Goal: Task Accomplishment & Management: Manage account settings

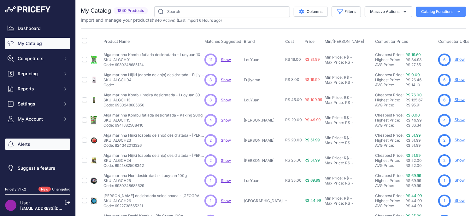
click at [22, 147] on link "Alerts" at bounding box center [37, 144] width 65 height 11
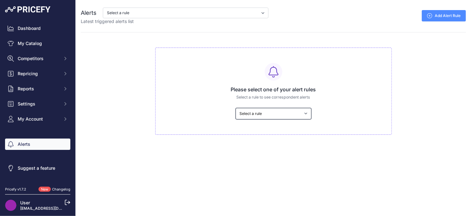
click at [270, 118] on select "Select a rule Os produtos dos meu competidor mais barato tem preços menores do …" at bounding box center [273, 113] width 76 height 11
select select "7444"
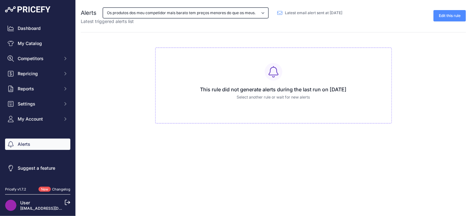
click at [221, 14] on select "Os produtos dos meu competidor mais barato tem preços menores do que os meus. O…" at bounding box center [185, 13] width 165 height 11
select select "8005"
click at [206, 14] on select "Os produtos dos meu competidor mais barato tem preços menores do que os meus. O…" at bounding box center [185, 13] width 165 height 11
select select "8006"
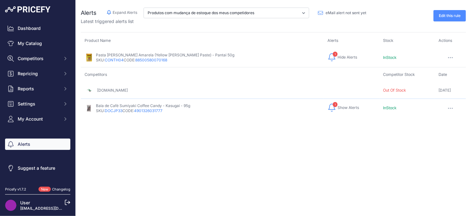
click at [383, 57] on span "InStock" at bounding box center [390, 57] width 14 height 5
click at [337, 108] on span "Show Alerts" at bounding box center [347, 107] width 21 height 5
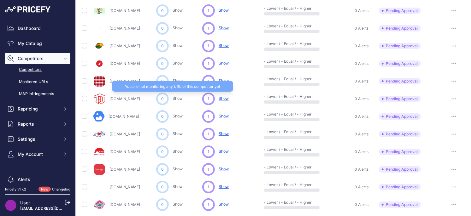
scroll to position [301, 0]
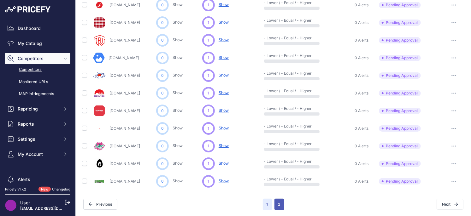
click at [281, 206] on button "2" at bounding box center [279, 204] width 10 height 11
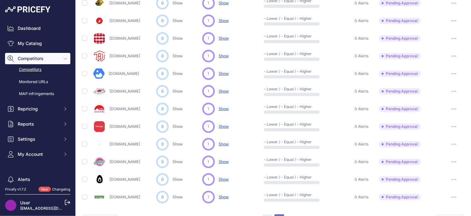
scroll to position [316, 0]
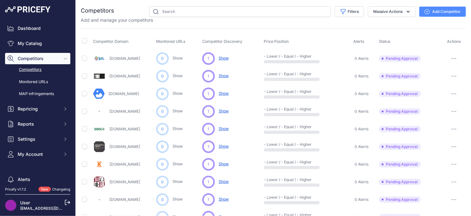
scroll to position [124, 0]
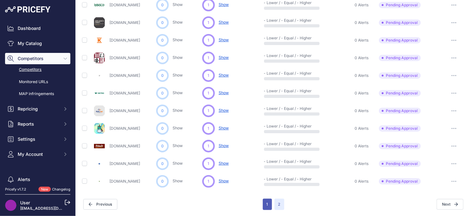
click at [269, 205] on button "1" at bounding box center [267, 204] width 9 height 11
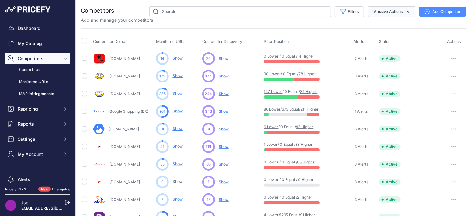
click at [377, 12] on button "Massive Actions" at bounding box center [392, 11] width 48 height 11
click at [368, 24] on span "Archive all pending approval" at bounding box center [380, 26] width 59 height 5
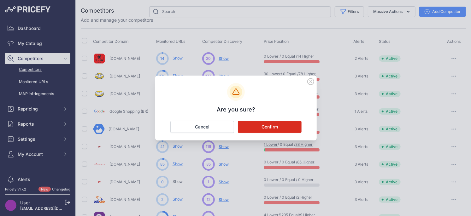
click at [281, 125] on button "Confirm" at bounding box center [270, 127] width 64 height 12
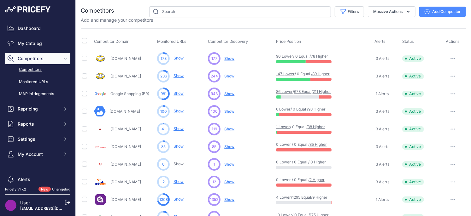
click at [227, 59] on span "Show" at bounding box center [229, 58] width 10 height 5
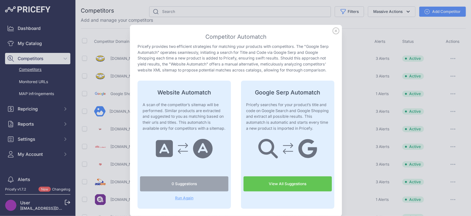
click at [275, 188] on link "View All Suggestions" at bounding box center [287, 184] width 88 height 15
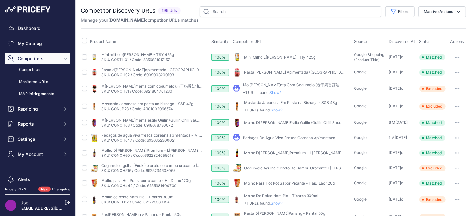
drag, startPoint x: 405, startPoint y: 14, endPoint x: 408, endPoint y: 20, distance: 6.7
click at [405, 14] on button "Filters" at bounding box center [399, 11] width 29 height 11
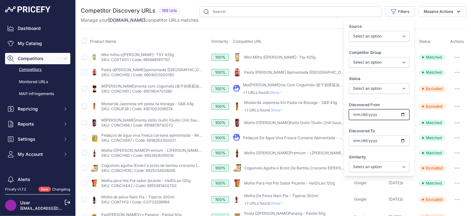
click at [403, 114] on input "Discovered From" at bounding box center [379, 114] width 61 height 11
type input "[DATE]"
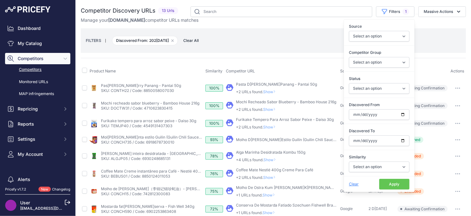
click at [187, 75] on th "Product Name" at bounding box center [146, 71] width 116 height 16
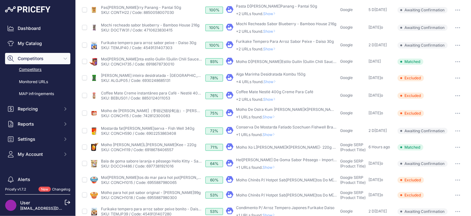
scroll to position [95, 0]
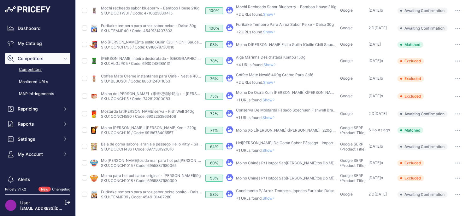
click at [270, 100] on span "Show" at bounding box center [269, 100] width 15 height 5
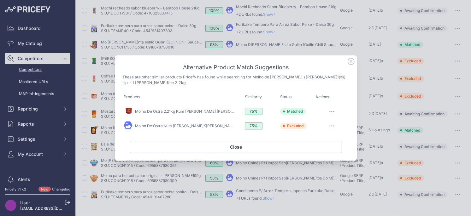
click at [351, 63] on icon at bounding box center [350, 61] width 7 height 7
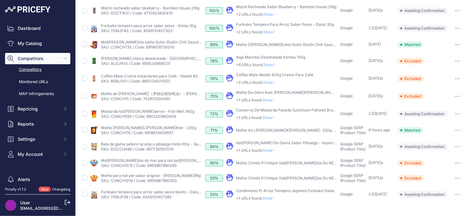
click at [269, 198] on span "Show" at bounding box center [269, 198] width 15 height 5
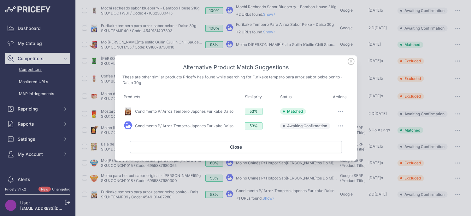
click at [352, 62] on icon at bounding box center [350, 61] width 7 height 7
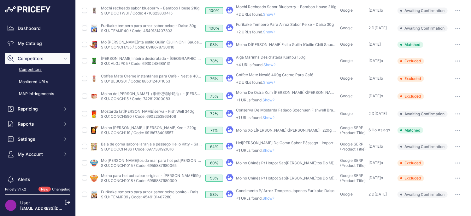
click at [270, 198] on span "Show" at bounding box center [269, 198] width 15 height 5
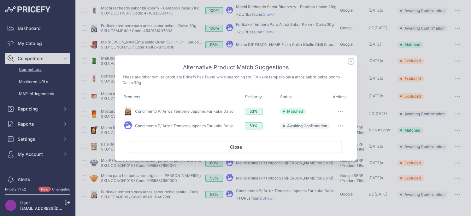
click at [340, 125] on icon "button" at bounding box center [340, 125] width 5 height 1
click at [327, 153] on span "Exclude match" at bounding box center [326, 151] width 26 height 5
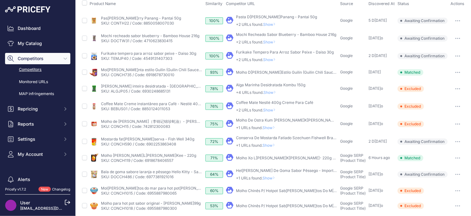
scroll to position [66, 0]
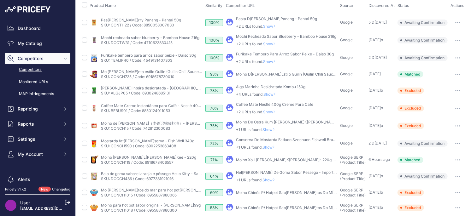
click at [270, 179] on span "Show" at bounding box center [269, 180] width 15 height 5
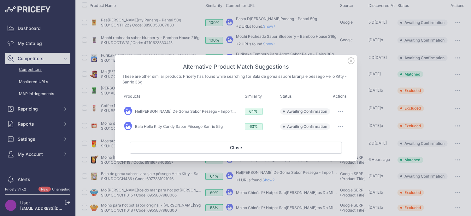
drag, startPoint x: 352, startPoint y: 61, endPoint x: 329, endPoint y: 91, distance: 37.1
click at [352, 62] on icon at bounding box center [351, 61] width 6 height 6
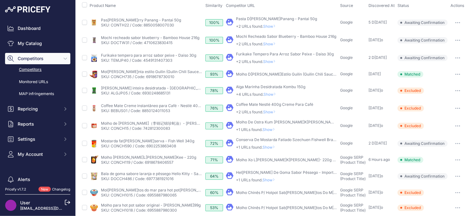
click at [274, 180] on span "Show" at bounding box center [269, 180] width 15 height 5
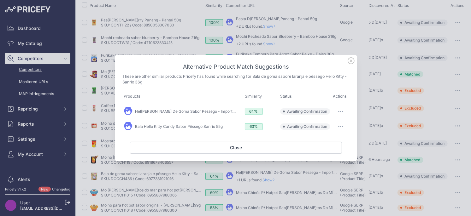
click at [340, 112] on icon "button" at bounding box center [340, 112] width 1 height 1
click at [320, 137] on span "Exclude match" at bounding box center [326, 137] width 26 height 5
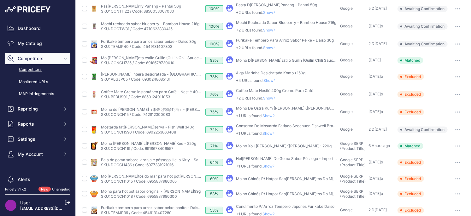
scroll to position [95, 0]
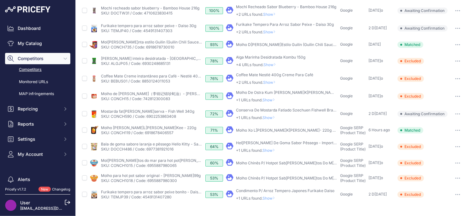
click at [269, 152] on span "Show" at bounding box center [269, 150] width 15 height 5
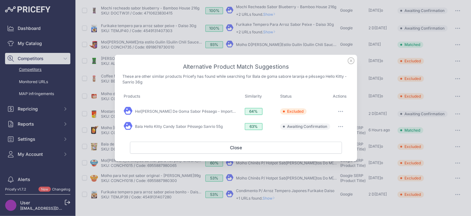
drag, startPoint x: 345, startPoint y: 125, endPoint x: 336, endPoint y: 130, distance: 10.6
click at [345, 125] on button "button" at bounding box center [340, 126] width 13 height 9
click at [315, 155] on button "Exclude match" at bounding box center [328, 153] width 40 height 10
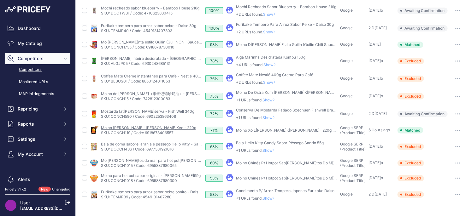
click at [136, 127] on link "Molho Xo Lee Kum Kee - 220g" at bounding box center [148, 127] width 95 height 5
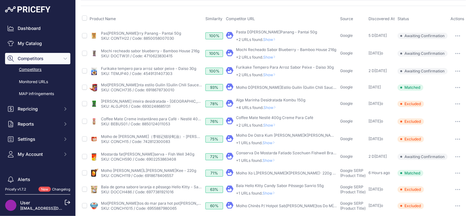
scroll to position [56, 0]
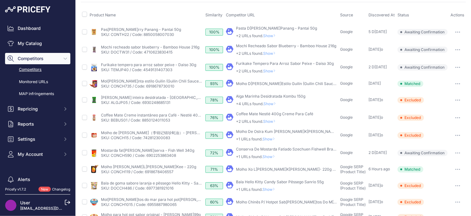
click at [271, 157] on span "Show" at bounding box center [269, 156] width 15 height 5
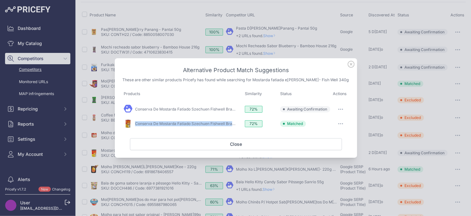
click at [341, 109] on icon "button" at bounding box center [340, 109] width 5 height 1
click at [330, 133] on span "Exclude match" at bounding box center [326, 135] width 26 height 5
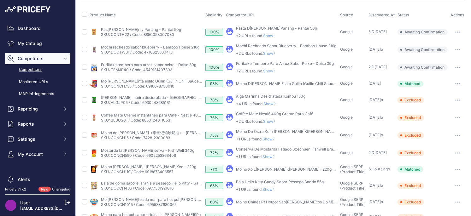
click at [270, 157] on span "Show" at bounding box center [269, 156] width 15 height 5
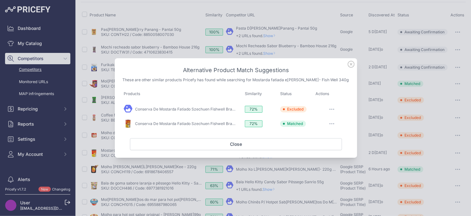
click at [350, 65] on icon at bounding box center [351, 64] width 6 height 6
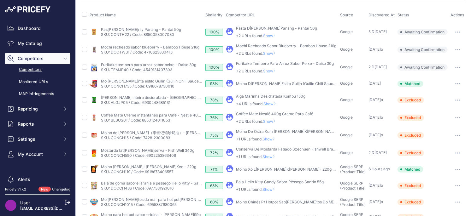
click at [272, 157] on span "Show" at bounding box center [269, 156] width 15 height 5
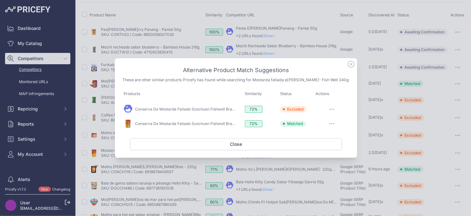
click at [354, 64] on icon at bounding box center [350, 64] width 7 height 7
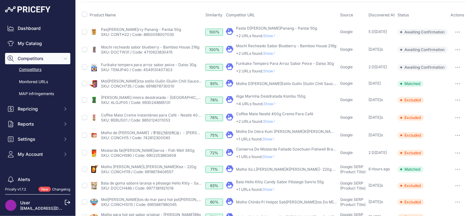
click at [272, 138] on span "Show" at bounding box center [269, 139] width 15 height 5
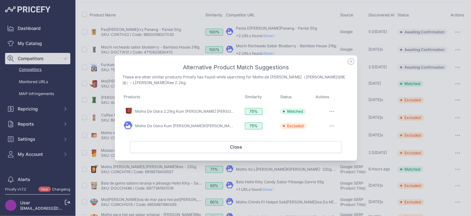
click at [351, 62] on icon at bounding box center [351, 61] width 6 height 6
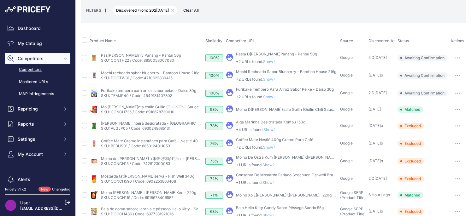
scroll to position [30, 0]
click at [275, 146] on span "Show" at bounding box center [270, 147] width 15 height 5
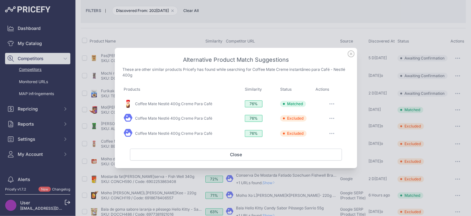
click at [351, 55] on icon at bounding box center [351, 54] width 6 height 6
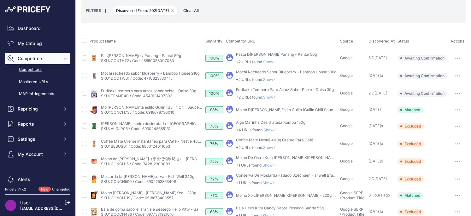
click at [272, 129] on span "Show" at bounding box center [270, 130] width 15 height 5
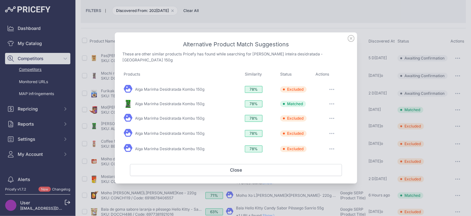
drag, startPoint x: 353, startPoint y: 39, endPoint x: 347, endPoint y: 44, distance: 7.4
click at [353, 39] on icon at bounding box center [350, 38] width 7 height 7
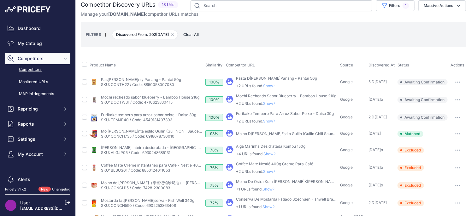
scroll to position [5, 0]
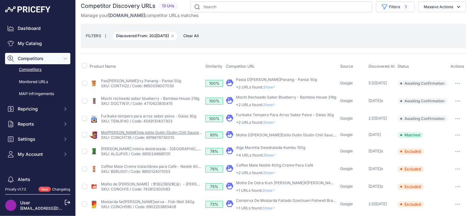
click at [149, 132] on link "Molho de pimenta estilo Guilin (Guilin Chili Sauce) - Lee Kum Kee 226g" at bounding box center [176, 132] width 150 height 5
click at [455, 134] on button "button" at bounding box center [457, 135] width 13 height 9
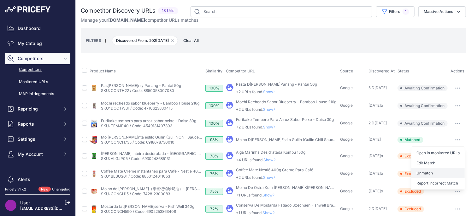
click at [431, 171] on button "Unmatch" at bounding box center [437, 173] width 53 height 10
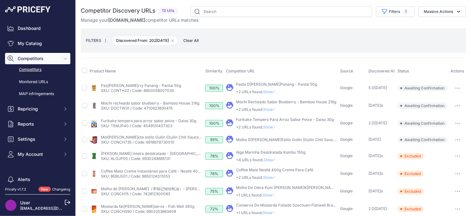
click at [458, 140] on button "button" at bounding box center [457, 140] width 13 height 9
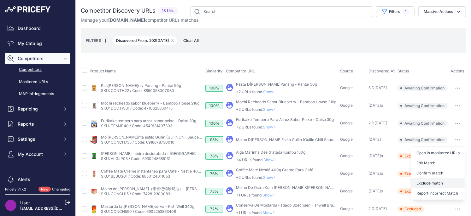
click at [448, 185] on button "Exclude match" at bounding box center [437, 183] width 53 height 10
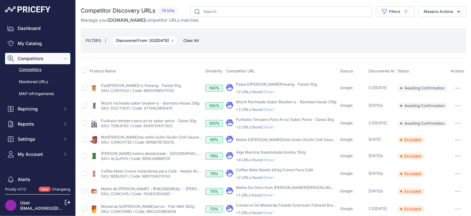
click at [271, 126] on span "Show" at bounding box center [270, 127] width 15 height 5
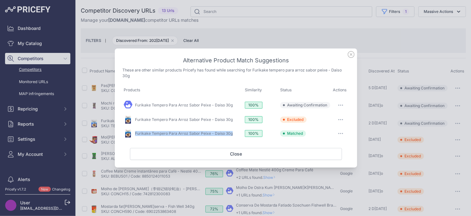
click at [343, 103] on button "button" at bounding box center [340, 105] width 13 height 9
click at [333, 130] on span "Exclude match" at bounding box center [326, 131] width 26 height 5
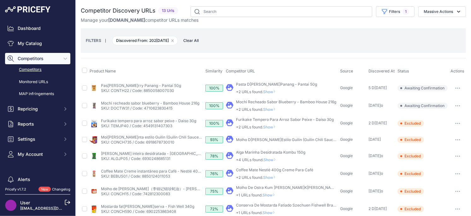
click at [272, 110] on span "Show" at bounding box center [270, 109] width 15 height 5
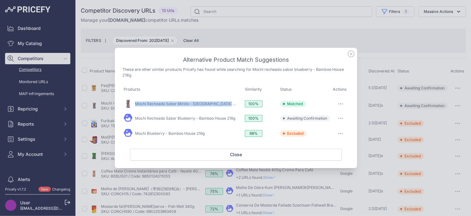
click at [341, 119] on button "button" at bounding box center [340, 118] width 13 height 9
click at [324, 146] on span "Exclude match" at bounding box center [326, 144] width 26 height 5
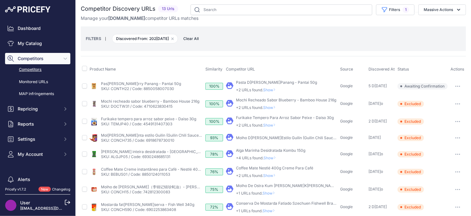
scroll to position [1, 0]
click at [268, 91] on span "Show" at bounding box center [270, 90] width 15 height 5
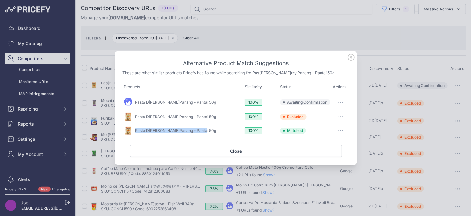
click at [343, 102] on button "button" at bounding box center [340, 102] width 13 height 9
click at [320, 130] on button "Exclude match" at bounding box center [328, 128] width 40 height 10
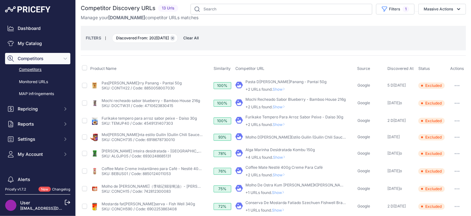
click at [174, 39] on icon "button" at bounding box center [172, 38] width 3 height 3
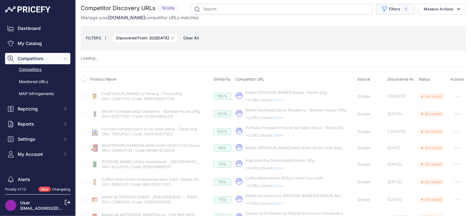
drag, startPoint x: 390, startPoint y: 9, endPoint x: 395, endPoint y: 12, distance: 5.4
click at [390, 9] on button "Filters 1" at bounding box center [395, 9] width 38 height 11
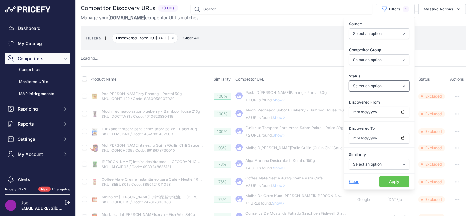
click at [379, 87] on select "Select an option Only Matched Only Not Matched" at bounding box center [379, 86] width 61 height 11
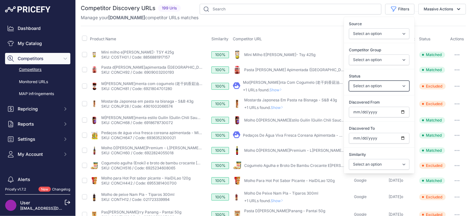
select select "0"
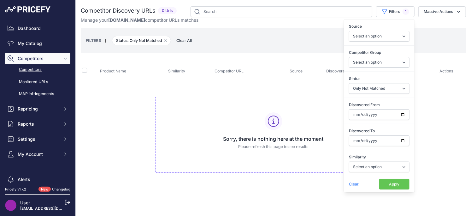
click at [280, 89] on td "Sorry, there is nothing here at the moment Please refresh this page to see resu…" at bounding box center [273, 132] width 385 height 106
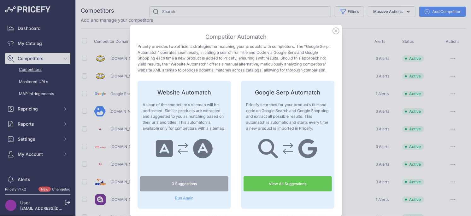
drag, startPoint x: 338, startPoint y: 25, endPoint x: 338, endPoint y: 29, distance: 4.1
click at [338, 26] on div "Competitor Automatch Pricefy provides two efficient strategies for matching you…" at bounding box center [236, 121] width 212 height 192
click at [337, 30] on icon at bounding box center [335, 30] width 7 height 7
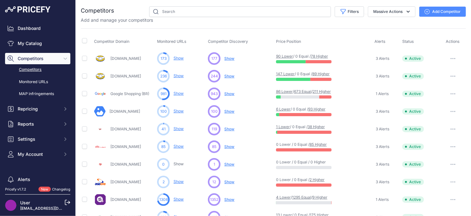
click at [233, 76] on span "Show" at bounding box center [229, 76] width 10 height 5
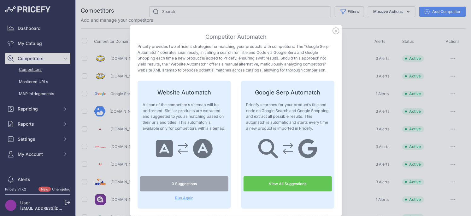
click at [307, 183] on link "View All Suggestions" at bounding box center [287, 184] width 88 height 15
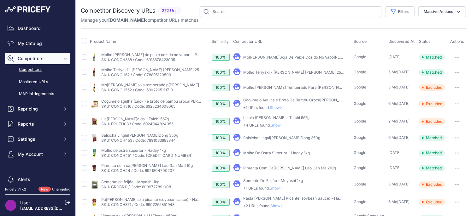
click at [395, 16] on button "Filters" at bounding box center [399, 11] width 29 height 11
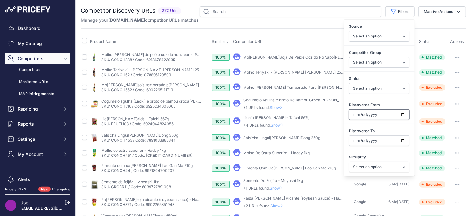
click at [403, 114] on input "Discovered From" at bounding box center [379, 114] width 61 height 11
type input "[DATE]"
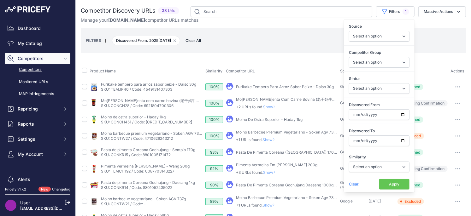
click at [391, 185] on button "Apply" at bounding box center [394, 184] width 30 height 11
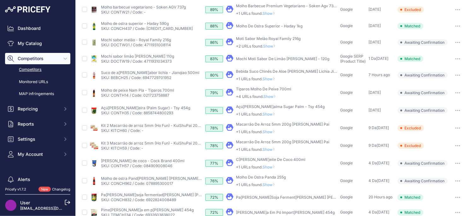
scroll to position [222, 0]
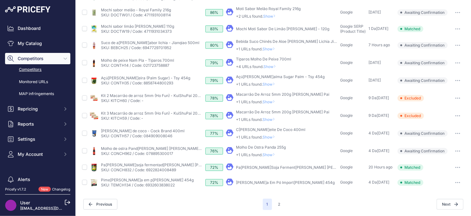
click at [461, 167] on button "button" at bounding box center [457, 167] width 13 height 9
click at [0, 0] on button "Unmatch" at bounding box center [0, 0] width 0 height 0
click at [455, 168] on icon "button" at bounding box center [457, 167] width 5 height 1
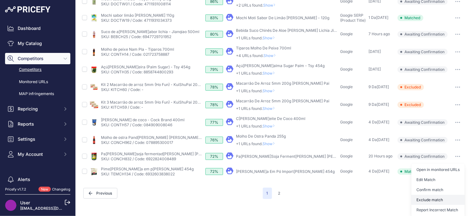
click at [428, 200] on button "Exclude match" at bounding box center [437, 200] width 53 height 10
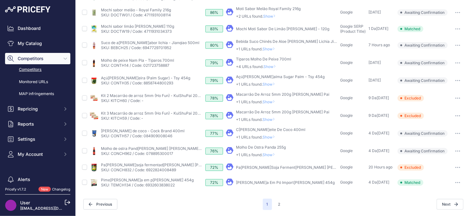
click at [271, 155] on span "Show" at bounding box center [269, 155] width 15 height 5
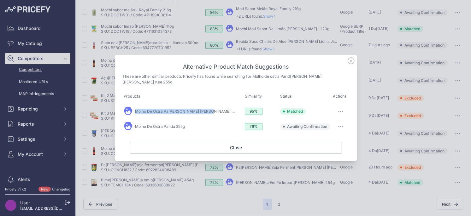
click at [344, 125] on button "button" at bounding box center [340, 126] width 13 height 9
click at [324, 150] on span "Exclude match" at bounding box center [326, 152] width 26 height 5
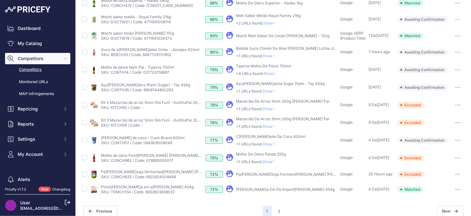
scroll to position [213, 0]
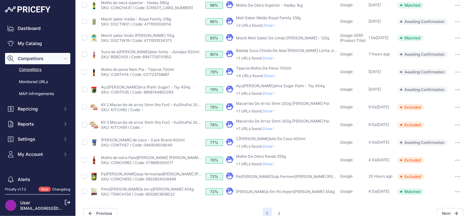
click at [273, 146] on span "Show" at bounding box center [269, 146] width 15 height 5
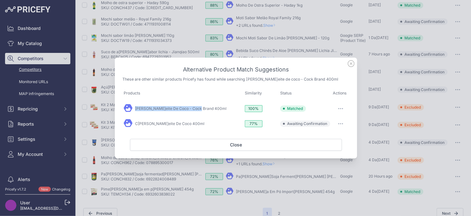
click at [342, 123] on icon "button" at bounding box center [340, 123] width 5 height 1
click at [324, 149] on span "Exclude match" at bounding box center [326, 149] width 26 height 5
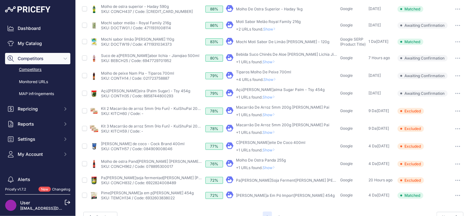
scroll to position [207, 0]
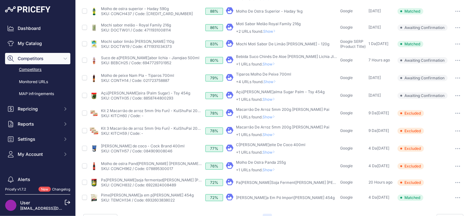
click at [270, 118] on span "Show" at bounding box center [269, 117] width 15 height 5
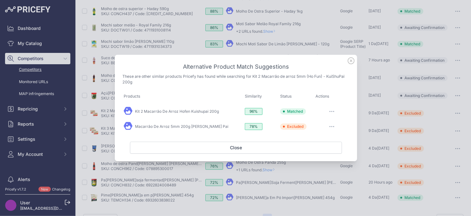
drag, startPoint x: 349, startPoint y: 61, endPoint x: 327, endPoint y: 91, distance: 37.5
click at [350, 61] on icon at bounding box center [350, 60] width 7 height 7
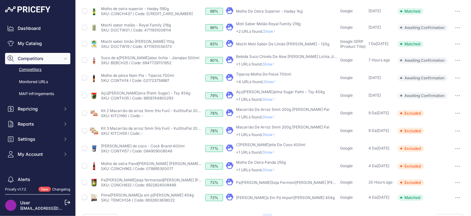
click at [273, 135] on span "Show" at bounding box center [269, 134] width 15 height 5
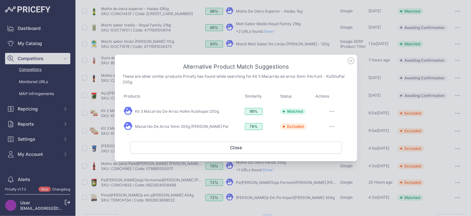
drag, startPoint x: 351, startPoint y: 62, endPoint x: 351, endPoint y: 67, distance: 5.4
click at [351, 62] on icon at bounding box center [350, 60] width 7 height 7
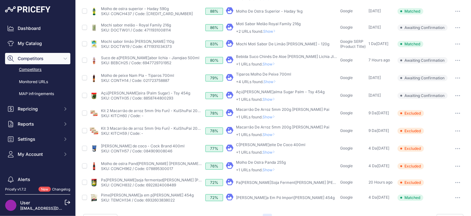
click at [274, 152] on icon at bounding box center [273, 152] width 1 height 3
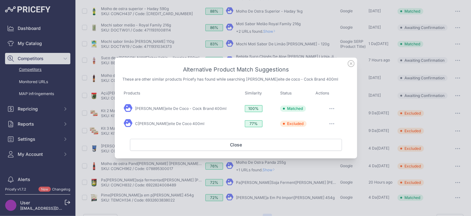
click at [352, 64] on icon at bounding box center [350, 63] width 7 height 7
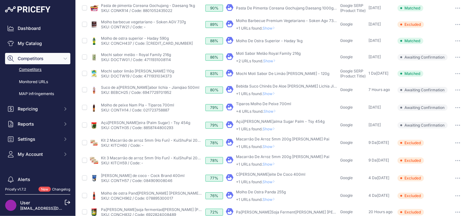
scroll to position [175, 0]
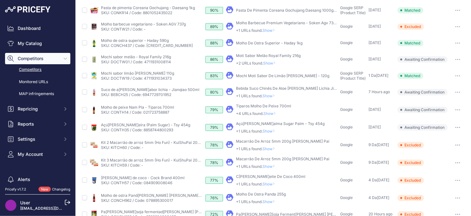
click at [266, 131] on span "Show" at bounding box center [269, 131] width 15 height 5
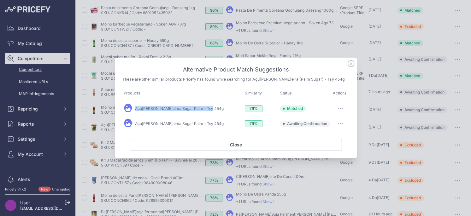
click at [338, 123] on button "button" at bounding box center [340, 123] width 13 height 9
click at [322, 151] on span "Exclude match" at bounding box center [326, 149] width 26 height 5
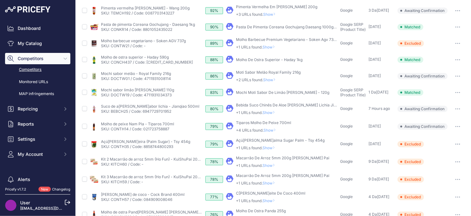
click at [274, 128] on span "Show" at bounding box center [270, 130] width 15 height 5
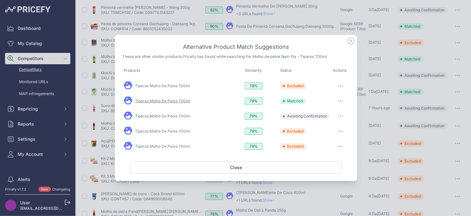
click at [172, 101] on link "Tiparos Molho De Peixe 700ml" at bounding box center [162, 101] width 55 height 5
click at [346, 118] on button "button" at bounding box center [340, 116] width 13 height 9
click at [334, 144] on span "Exclude match" at bounding box center [326, 142] width 26 height 5
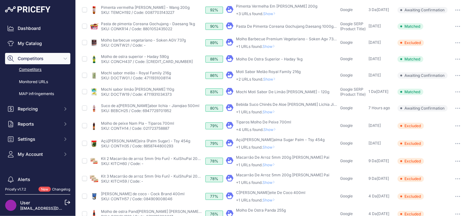
click at [269, 113] on span "Show" at bounding box center [269, 112] width 15 height 5
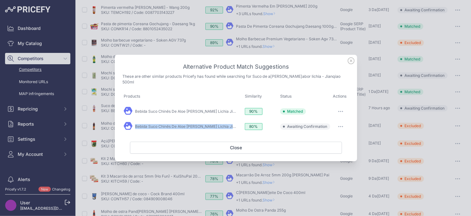
click at [342, 126] on icon "button" at bounding box center [340, 126] width 5 height 1
drag, startPoint x: 316, startPoint y: 151, endPoint x: 315, endPoint y: 142, distance: 8.9
click at [316, 151] on span "Exclude match" at bounding box center [326, 152] width 26 height 5
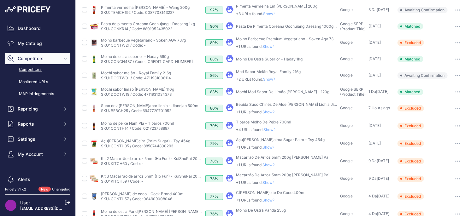
click at [274, 111] on span "Show" at bounding box center [269, 112] width 15 height 5
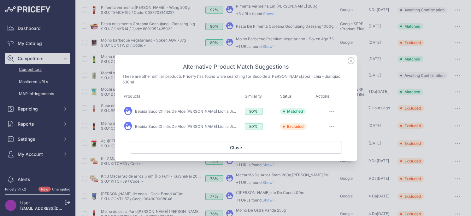
drag, startPoint x: 350, startPoint y: 65, endPoint x: 350, endPoint y: 68, distance: 3.5
click at [350, 64] on icon at bounding box center [350, 60] width 7 height 7
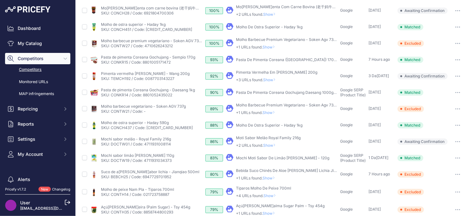
scroll to position [89, 0]
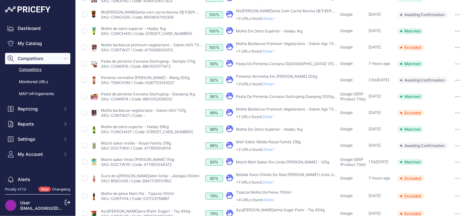
click at [271, 150] on span "Show" at bounding box center [270, 149] width 15 height 5
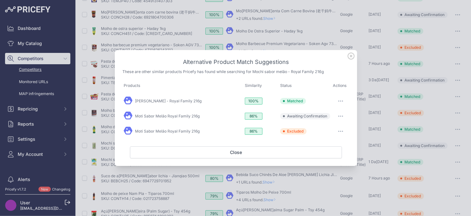
drag, startPoint x: 340, startPoint y: 116, endPoint x: 335, endPoint y: 135, distance: 19.6
click at [340, 116] on icon "button" at bounding box center [340, 116] width 5 height 1
click at [331, 139] on button "Exclude match" at bounding box center [328, 142] width 40 height 10
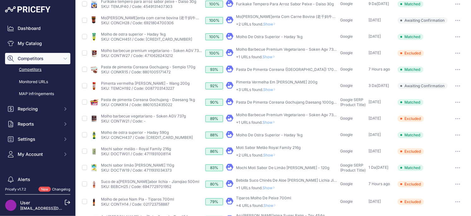
scroll to position [84, 0]
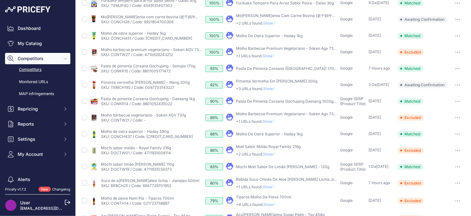
click at [271, 156] on span "Show" at bounding box center [270, 154] width 15 height 5
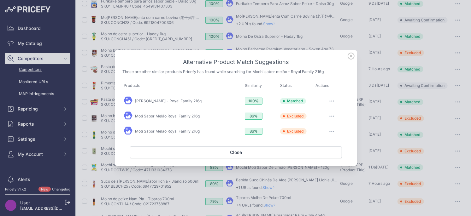
click at [354, 55] on icon at bounding box center [351, 56] width 6 height 6
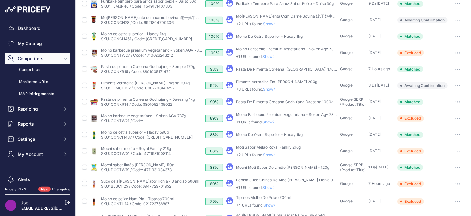
click at [267, 136] on link "Molho De Ostra Superior - Haday 1kg" at bounding box center [269, 134] width 67 height 5
click at [272, 122] on span "Show" at bounding box center [269, 122] width 15 height 5
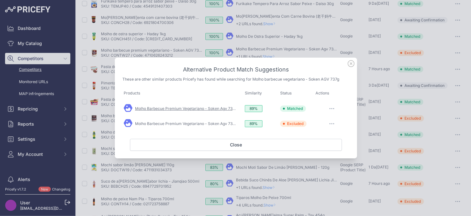
click at [211, 108] on link "Molho Barbecue Premium Vegetariano - Soken Agv 737g" at bounding box center [185, 108] width 101 height 5
click at [352, 65] on icon at bounding box center [351, 64] width 6 height 6
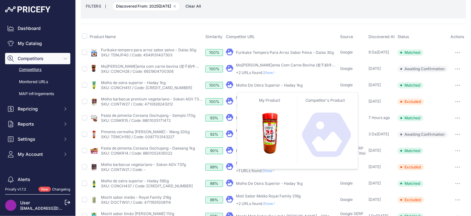
scroll to position [30, 0]
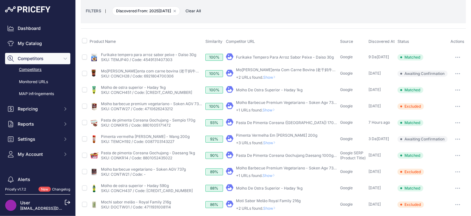
click at [269, 142] on span "Show" at bounding box center [270, 143] width 15 height 5
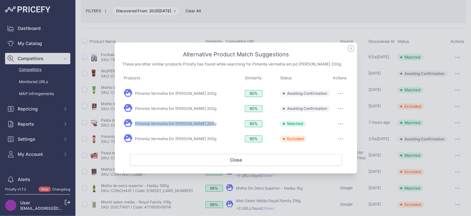
click at [338, 107] on button "button" at bounding box center [340, 108] width 13 height 9
click at [326, 134] on span "Exclude match" at bounding box center [326, 134] width 26 height 5
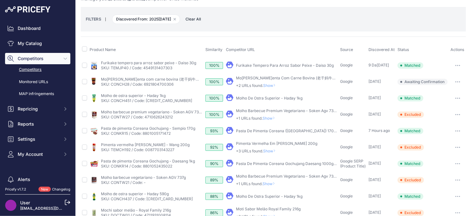
scroll to position [14, 0]
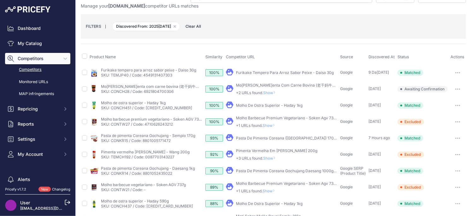
click at [273, 92] on span "Show" at bounding box center [270, 92] width 15 height 5
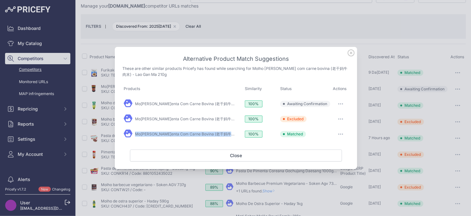
click at [340, 104] on icon "button" at bounding box center [340, 104] width 1 height 1
click at [316, 131] on span "Exclude match" at bounding box center [326, 129] width 26 height 5
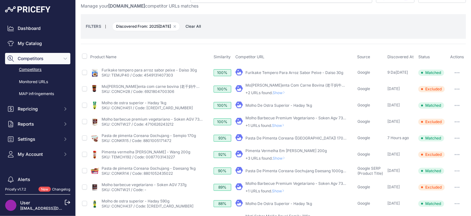
scroll to position [0, 0]
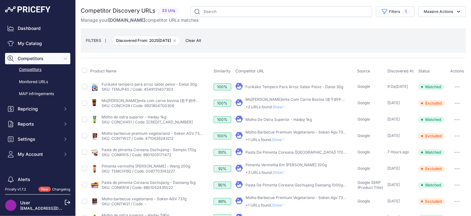
click at [285, 107] on span "Show" at bounding box center [279, 107] width 15 height 5
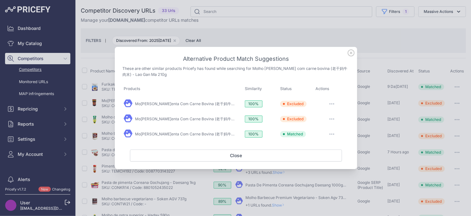
click at [350, 57] on div "Alternative Product Match Suggestions These are other similar products Pricefy …" at bounding box center [236, 108] width 242 height 122
click at [350, 55] on icon at bounding box center [350, 52] width 7 height 7
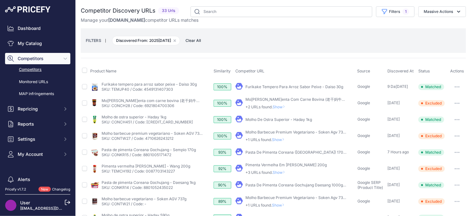
click at [178, 41] on span "Discovered From: [DATE]0 Remove filter option" at bounding box center [146, 40] width 68 height 9
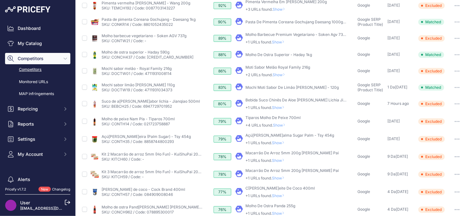
scroll to position [222, 0]
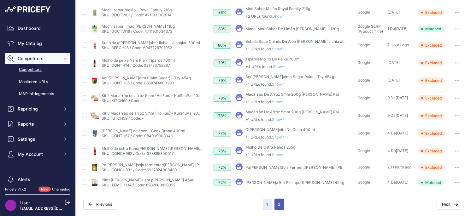
click at [281, 205] on button "2" at bounding box center [279, 204] width 10 height 11
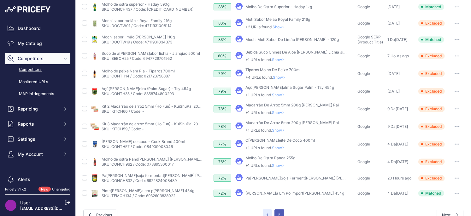
scroll to position [233, 0]
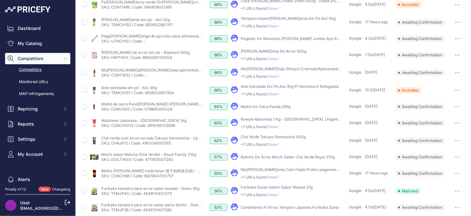
scroll to position [108, 0]
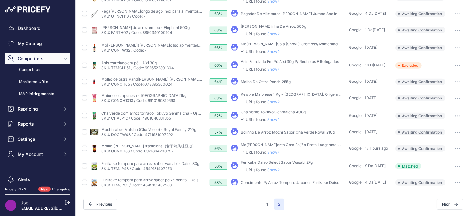
drag, startPoint x: 463, startPoint y: 183, endPoint x: 456, endPoint y: 186, distance: 7.6
click at [463, 183] on button "button" at bounding box center [457, 182] width 13 height 9
click at [0, 0] on button "Exclude match" at bounding box center [0, 0] width 0 height 0
click at [279, 168] on span "Show" at bounding box center [274, 170] width 15 height 5
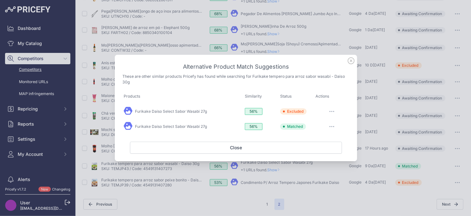
drag, startPoint x: 351, startPoint y: 61, endPoint x: 344, endPoint y: 67, distance: 9.0
click at [351, 61] on icon at bounding box center [351, 61] width 6 height 6
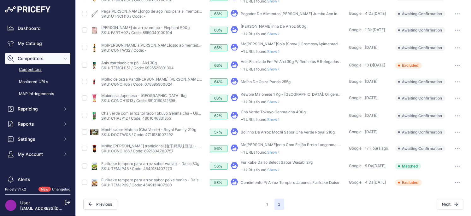
click at [273, 153] on span "Show" at bounding box center [274, 152] width 15 height 5
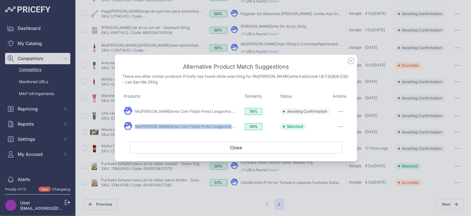
drag, startPoint x: 339, startPoint y: 111, endPoint x: 329, endPoint y: 122, distance: 14.3
click at [339, 111] on button "button" at bounding box center [340, 111] width 13 height 9
click at [317, 136] on span "Exclude match" at bounding box center [326, 137] width 26 height 5
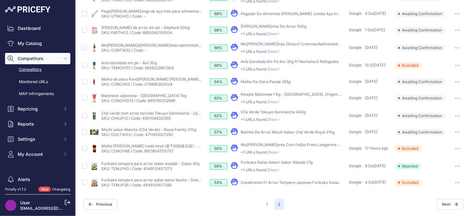
click at [455, 130] on button "button" at bounding box center [457, 132] width 13 height 9
click at [0, 0] on button "Confirm match" at bounding box center [0, 0] width 0 height 0
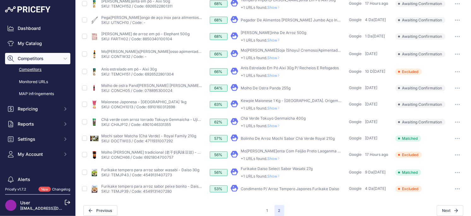
scroll to position [125, 0]
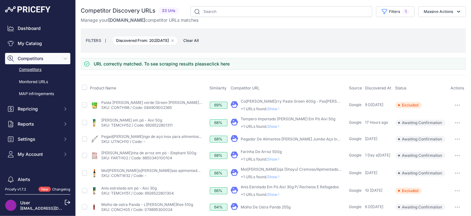
scroll to position [125, 0]
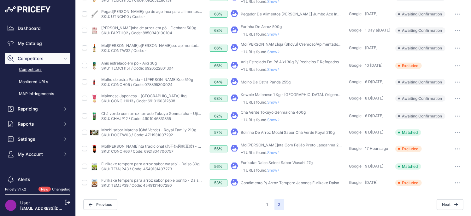
drag, startPoint x: 276, startPoint y: 118, endPoint x: 280, endPoint y: 119, distance: 3.2
click at [276, 118] on span "Show" at bounding box center [274, 120] width 15 height 5
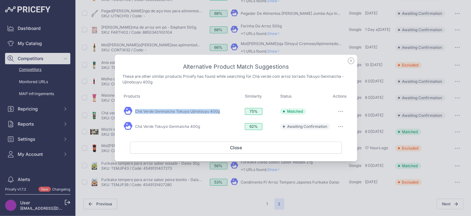
scroll to position [108, 0]
drag, startPoint x: 351, startPoint y: 62, endPoint x: 345, endPoint y: 64, distance: 7.0
click at [351, 62] on icon at bounding box center [350, 60] width 7 height 7
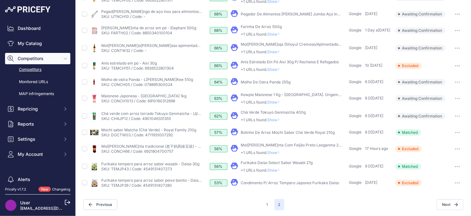
click at [285, 118] on p "+1 URLs found. Show" at bounding box center [272, 120] width 65 height 5
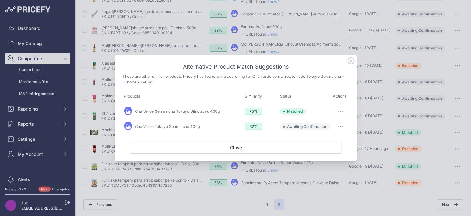
drag, startPoint x: 338, startPoint y: 125, endPoint x: 322, endPoint y: 148, distance: 28.1
click at [338, 125] on button "button" at bounding box center [340, 126] width 13 height 9
click at [320, 151] on span "Exclude match" at bounding box center [326, 152] width 26 height 5
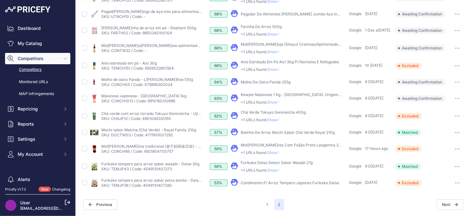
click at [275, 102] on span "Show" at bounding box center [274, 102] width 15 height 5
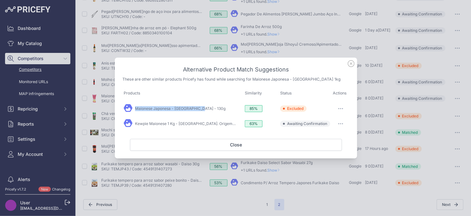
click at [340, 126] on button "button" at bounding box center [340, 123] width 13 height 9
click at [326, 145] on button "Exclude match" at bounding box center [328, 150] width 40 height 10
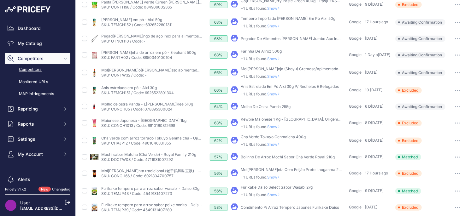
scroll to position [77, 0]
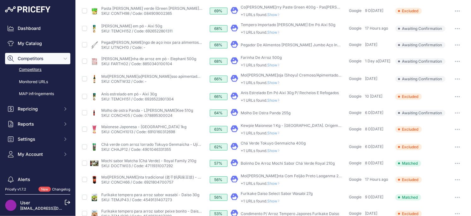
click at [462, 113] on button "button" at bounding box center [457, 113] width 13 height 9
click at [0, 0] on button "Exclude match" at bounding box center [0, 0] width 0 height 0
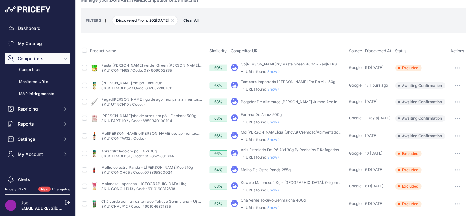
scroll to position [6, 0]
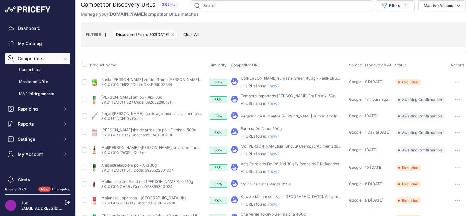
click at [279, 153] on span "Show" at bounding box center [274, 154] width 15 height 5
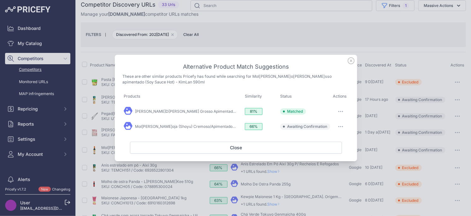
drag, startPoint x: 349, startPoint y: 61, endPoint x: 351, endPoint y: 66, distance: 4.7
click at [349, 61] on icon at bounding box center [350, 60] width 7 height 7
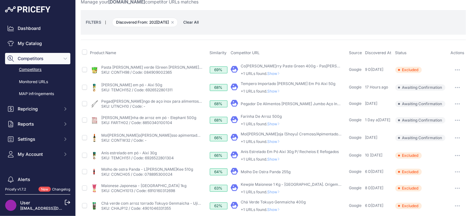
scroll to position [32, 0]
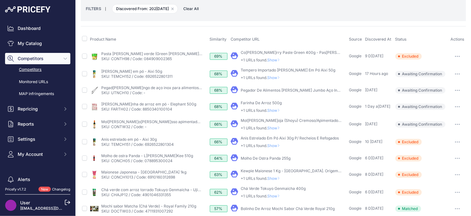
click at [459, 125] on button "button" at bounding box center [457, 124] width 13 height 9
click at [0, 0] on button "Exclude match" at bounding box center [0, 0] width 0 height 0
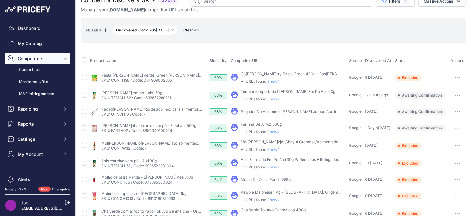
scroll to position [4, 0]
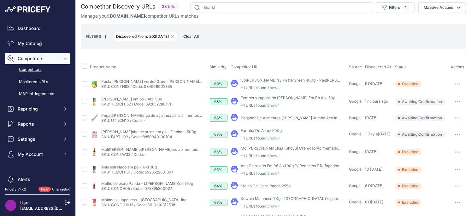
click at [276, 156] on span "Show" at bounding box center [274, 156] width 15 height 5
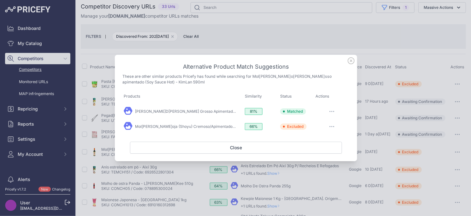
click at [351, 60] on icon at bounding box center [351, 61] width 6 height 6
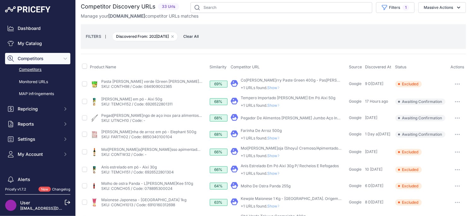
click at [275, 156] on span "Show" at bounding box center [274, 156] width 15 height 5
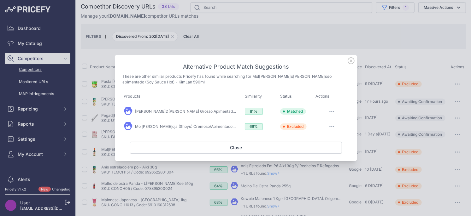
click at [336, 126] on button "button" at bounding box center [331, 126] width 13 height 9
click at [315, 141] on span "Match This" at bounding box center [323, 139] width 20 height 5
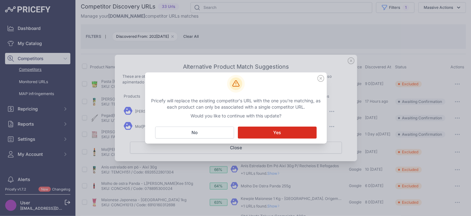
click at [286, 136] on button "Matching... Yes" at bounding box center [277, 133] width 79 height 12
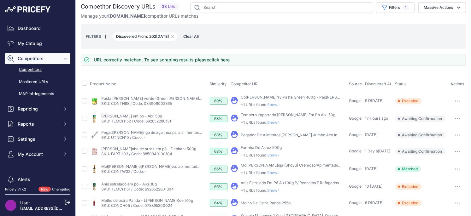
click at [280, 156] on icon at bounding box center [278, 155] width 3 height 4
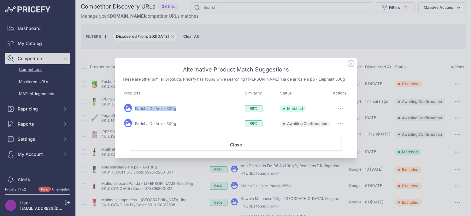
click at [339, 123] on button "button" at bounding box center [340, 123] width 13 height 9
click at [327, 146] on button "Exclude match" at bounding box center [328, 150] width 40 height 10
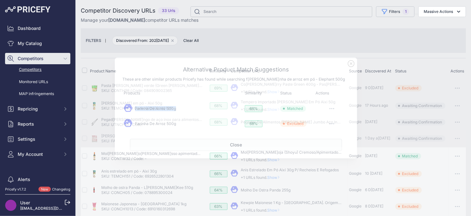
scroll to position [1, 0]
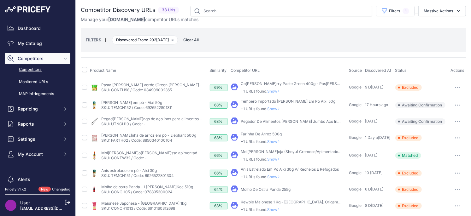
click at [459, 122] on button "button" at bounding box center [457, 121] width 13 height 9
click at [0, 0] on button "Confirm match" at bounding box center [0, 0] width 0 height 0
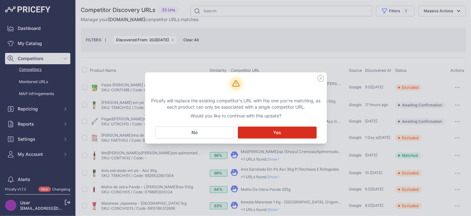
click at [267, 131] on button "Matching... Yes" at bounding box center [277, 133] width 79 height 12
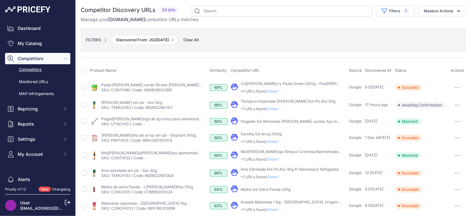
click at [276, 108] on span "Show" at bounding box center [274, 109] width 15 height 5
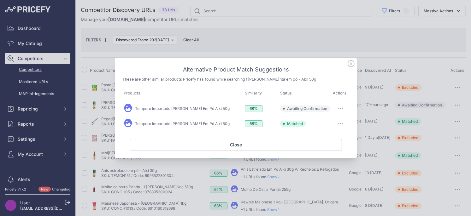
click at [350, 63] on icon at bounding box center [351, 64] width 6 height 6
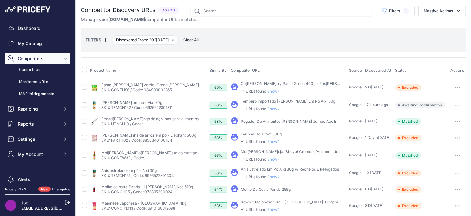
click at [279, 109] on span "Show" at bounding box center [274, 109] width 15 height 5
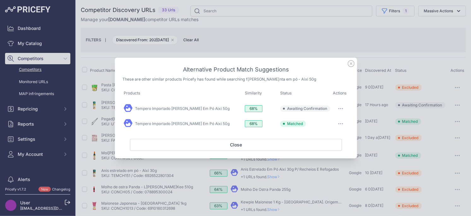
click at [343, 112] on button "button" at bounding box center [340, 108] width 13 height 9
click at [330, 131] on button "Exclude match" at bounding box center [328, 135] width 40 height 10
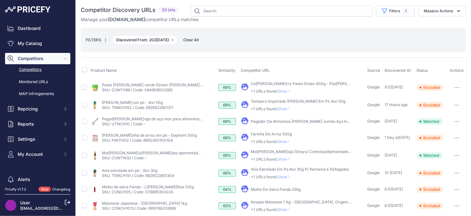
click at [286, 88] on div "Cock Curry Paste Green 400g - Pasta De Curry Verde. Origem: Tailândia +1 URLs f…" at bounding box center [301, 87] width 101 height 13
click at [284, 91] on span "Show" at bounding box center [284, 91] width 15 height 5
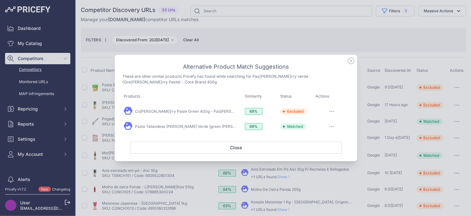
click at [354, 62] on icon at bounding box center [351, 61] width 6 height 6
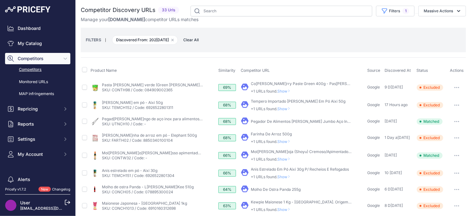
scroll to position [0, 0]
click at [397, 17] on button "Filters 1" at bounding box center [395, 11] width 38 height 11
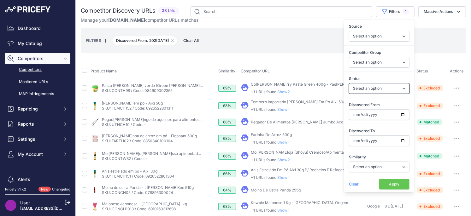
click at [389, 92] on select "Select an option Only Matched Only Not Matched" at bounding box center [379, 88] width 61 height 11
click at [404, 115] on input "2025-08-20" at bounding box center [379, 114] width 61 height 11
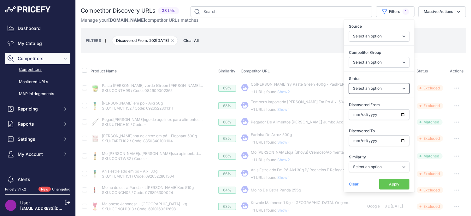
click at [375, 91] on select "Select an option Only Matched Only Not Matched" at bounding box center [379, 88] width 61 height 11
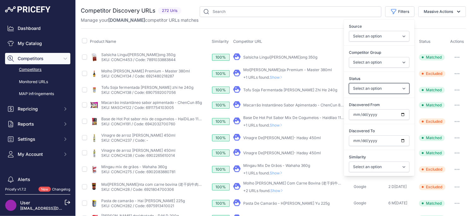
select select "0"
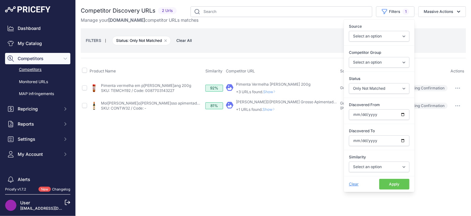
click at [243, 117] on div "You are not connected to the internet. Competitor Discovery URLs" at bounding box center [273, 60] width 385 height 121
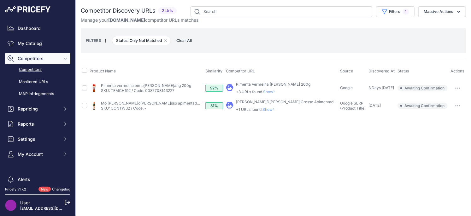
click at [268, 90] on span "Show" at bounding box center [270, 92] width 15 height 5
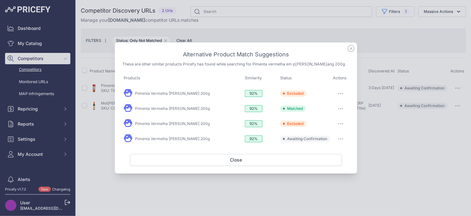
click at [341, 137] on button "button" at bounding box center [340, 139] width 13 height 9
click at [313, 162] on button "Exclude match" at bounding box center [328, 165] width 40 height 10
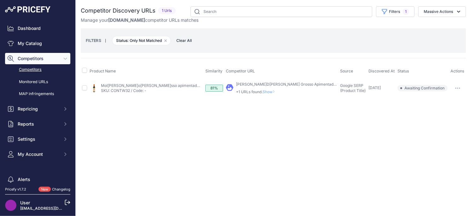
click at [270, 94] on p "+1 URLs found. Show" at bounding box center [286, 92] width 101 height 5
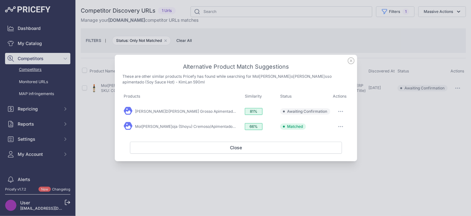
drag, startPoint x: 341, startPoint y: 112, endPoint x: 331, endPoint y: 133, distance: 23.1
click at [341, 112] on icon "button" at bounding box center [340, 111] width 5 height 1
click at [325, 139] on span "Exclude match" at bounding box center [326, 137] width 26 height 5
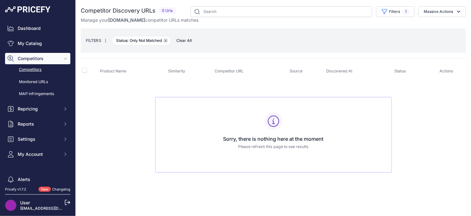
click at [165, 41] on icon "button" at bounding box center [165, 40] width 3 height 3
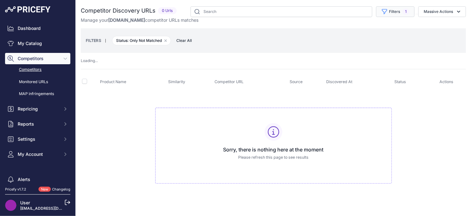
drag, startPoint x: 389, startPoint y: 13, endPoint x: 390, endPoint y: 46, distance: 33.7
click at [389, 13] on button "Filters 1" at bounding box center [395, 11] width 38 height 11
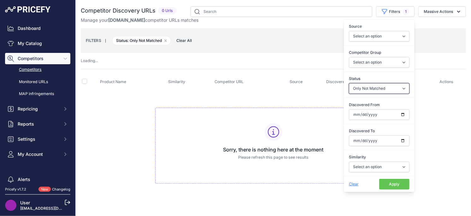
click at [374, 90] on select "Select an option Only Matched Only Not Matched" at bounding box center [379, 88] width 61 height 11
select select
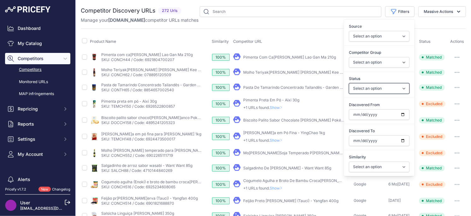
select select "1"
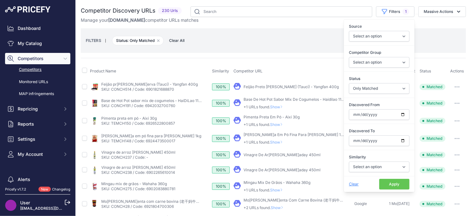
click at [391, 185] on button "Apply" at bounding box center [394, 184] width 30 height 11
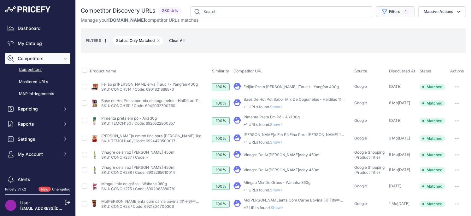
click at [389, 9] on button "Filters 1" at bounding box center [395, 11] width 38 height 11
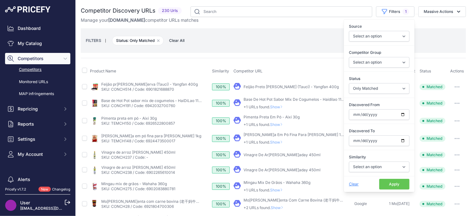
click at [169, 54] on div "Competitor Discovery URLs 230 Urls" at bounding box center [273, 215] width 385 height 418
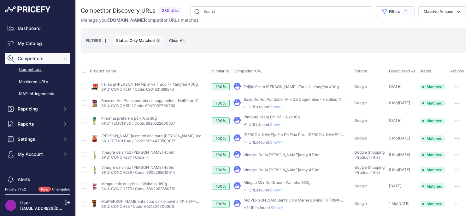
click at [159, 41] on icon "button" at bounding box center [158, 40] width 3 height 3
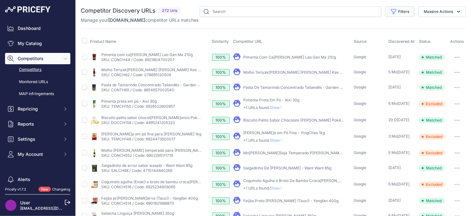
click at [406, 10] on button "Filters" at bounding box center [399, 11] width 29 height 11
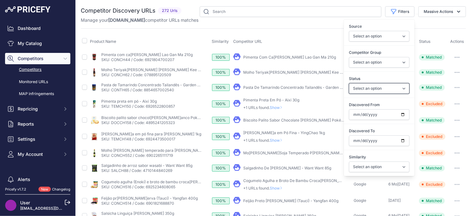
click at [373, 90] on select "Select an option Only Matched Only Not Matched" at bounding box center [379, 88] width 61 height 11
select select "0"
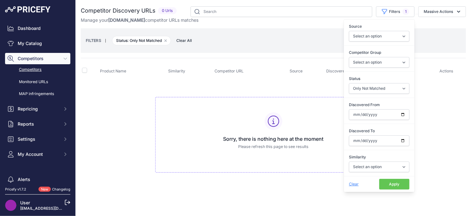
click at [240, 93] on td "Sorry, there is nothing here at the moment Please refresh this page to see resu…" at bounding box center [273, 132] width 385 height 106
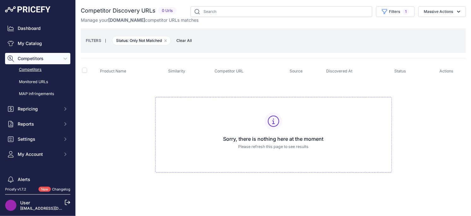
click at [170, 43] on span "Status: Only Not Matched Remove filter option" at bounding box center [141, 40] width 59 height 9
click at [165, 41] on button "Remove filter option" at bounding box center [165, 40] width 5 height 5
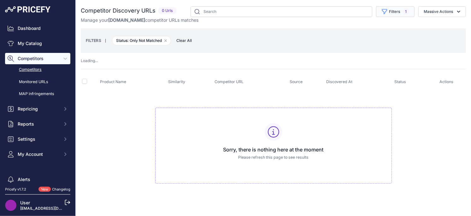
click at [386, 10] on icon "button" at bounding box center [384, 11] width 5 height 5
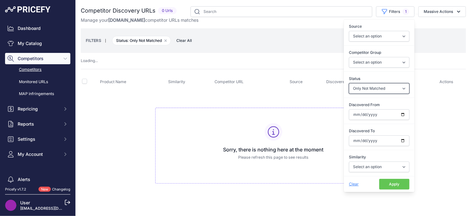
click at [382, 91] on select "Select an option Only Matched Only Not Matched" at bounding box center [379, 88] width 61 height 11
select select
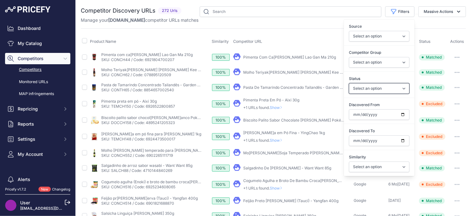
select select "0"
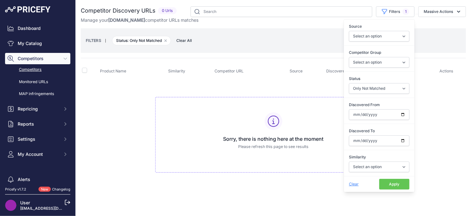
click at [168, 112] on div "Sorry, there is nothing here at the moment Please refresh this page to see resu…" at bounding box center [273, 135] width 236 height 76
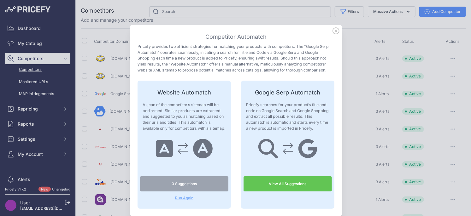
click at [336, 31] on icon at bounding box center [336, 31] width 6 height 6
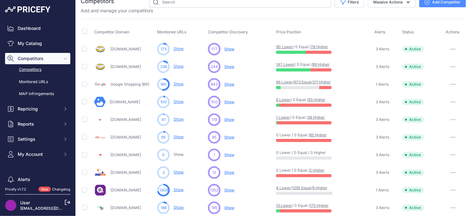
scroll to position [10, 0]
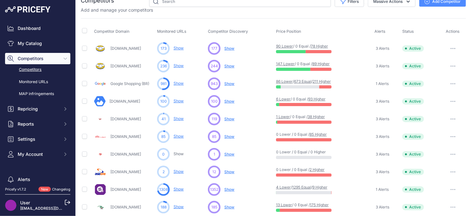
click at [231, 85] on span "Show" at bounding box center [229, 83] width 10 height 5
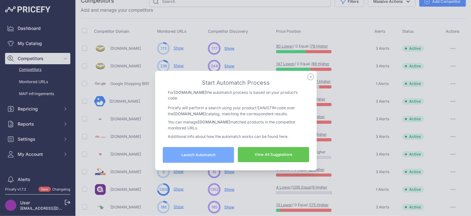
click at [263, 159] on link "View All Suggestions" at bounding box center [273, 154] width 71 height 15
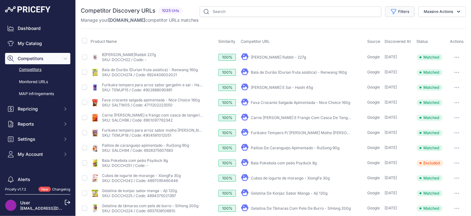
click at [400, 16] on button "Filters" at bounding box center [399, 11] width 29 height 11
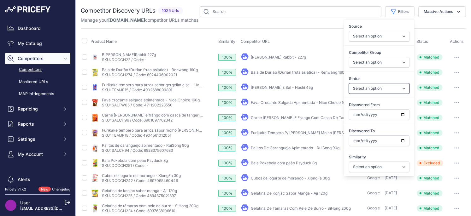
click at [372, 89] on select "Select an option Only Matched Only Not Matched" at bounding box center [379, 88] width 61 height 11
click at [401, 114] on input "Discovered From" at bounding box center [379, 114] width 61 height 11
type input "[DATE]"
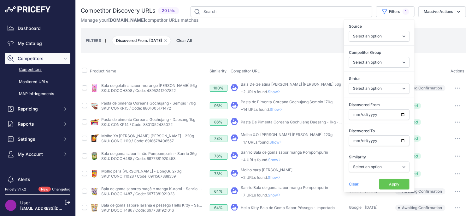
click at [394, 181] on button "Apply" at bounding box center [394, 184] width 30 height 11
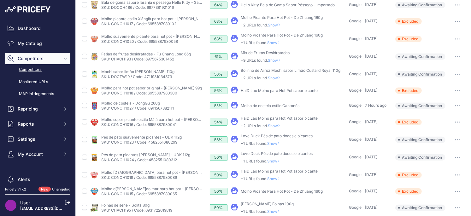
scroll to position [216, 0]
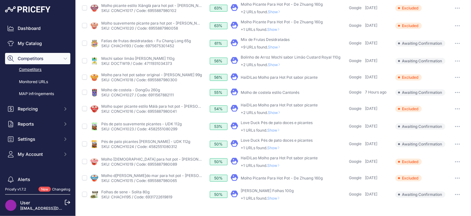
click at [274, 199] on span "Show" at bounding box center [274, 198] width 15 height 5
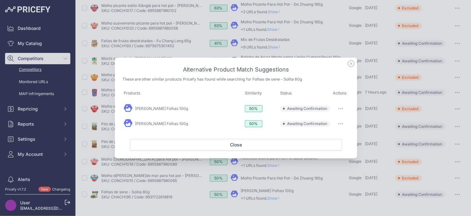
drag, startPoint x: 351, startPoint y: 65, endPoint x: 356, endPoint y: 89, distance: 24.0
click at [351, 65] on icon at bounding box center [350, 63] width 7 height 7
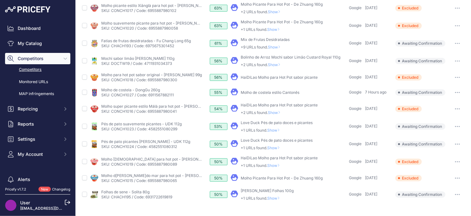
drag, startPoint x: 459, startPoint y: 195, endPoint x: 415, endPoint y: 196, distance: 44.1
click at [458, 195] on button "button" at bounding box center [457, 194] width 13 height 9
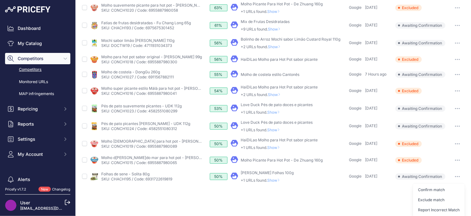
click at [280, 180] on icon at bounding box center [278, 180] width 3 height 4
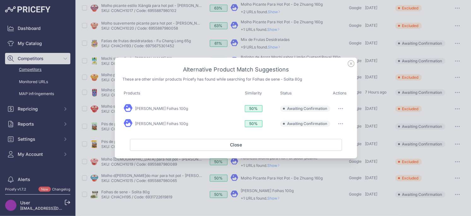
click at [339, 106] on button "button" at bounding box center [340, 108] width 13 height 9
click at [324, 133] on span "Exclude match" at bounding box center [326, 134] width 26 height 5
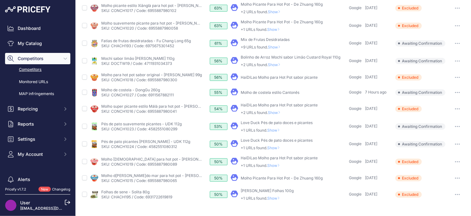
click at [274, 198] on span "Show" at bounding box center [274, 198] width 15 height 5
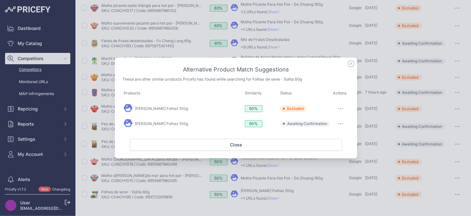
drag, startPoint x: 339, startPoint y: 122, endPoint x: 338, endPoint y: 130, distance: 8.3
click at [339, 122] on button "button" at bounding box center [340, 123] width 13 height 9
click at [329, 153] on button "Exclude match" at bounding box center [328, 150] width 40 height 10
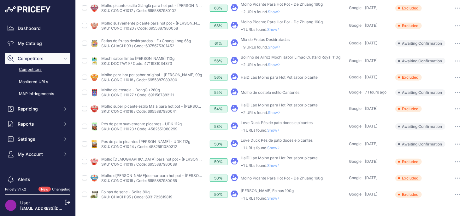
click at [277, 198] on span "Show" at bounding box center [274, 198] width 15 height 5
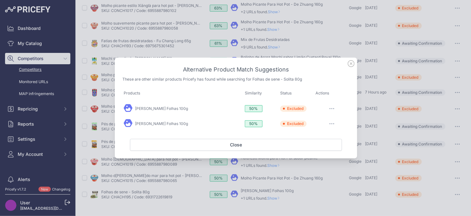
drag, startPoint x: 350, startPoint y: 63, endPoint x: 322, endPoint y: 69, distance: 28.1
click at [322, 69] on div "Alternative Product Match Suggestions These are other similar products Pricefy …" at bounding box center [236, 108] width 242 height 101
click at [313, 70] on h3 "Alternative Product Match Suggestions" at bounding box center [235, 69] width 227 height 9
click at [351, 65] on icon at bounding box center [350, 63] width 7 height 7
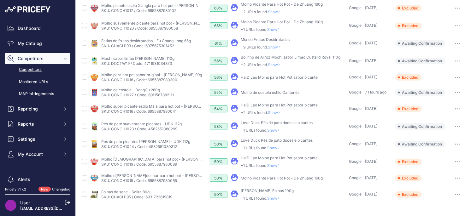
click at [277, 166] on span "Show" at bounding box center [274, 165] width 15 height 5
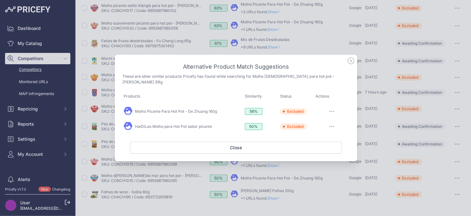
click at [349, 63] on icon at bounding box center [350, 60] width 7 height 7
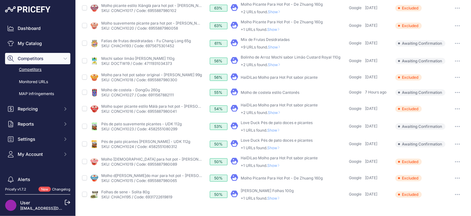
scroll to position [212, 0]
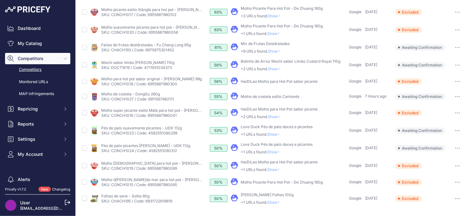
click at [278, 151] on span "Show" at bounding box center [274, 152] width 15 height 5
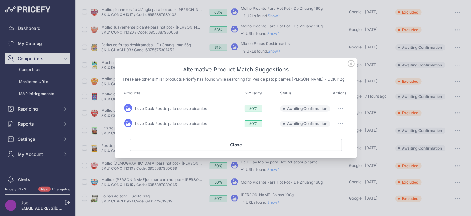
click at [351, 65] on icon at bounding box center [350, 63] width 7 height 7
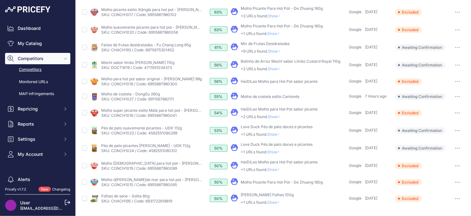
scroll to position [216, 0]
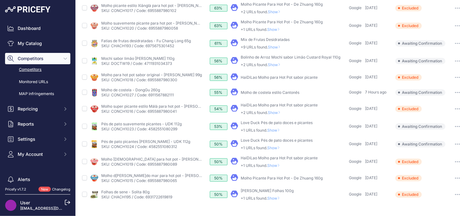
click at [276, 147] on span "Show" at bounding box center [274, 148] width 15 height 5
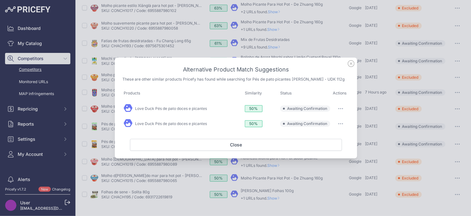
click at [340, 109] on button "button" at bounding box center [340, 108] width 13 height 9
click at [317, 133] on span "Exclude match" at bounding box center [326, 134] width 26 height 5
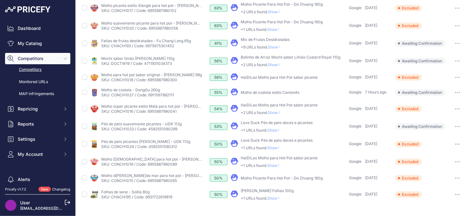
click at [273, 147] on span "Show" at bounding box center [274, 148] width 15 height 5
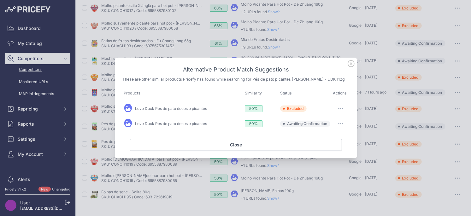
click at [343, 121] on button "button" at bounding box center [340, 123] width 13 height 9
drag, startPoint x: 320, startPoint y: 148, endPoint x: 315, endPoint y: 153, distance: 6.7
click at [320, 148] on span "Exclude match" at bounding box center [326, 149] width 26 height 5
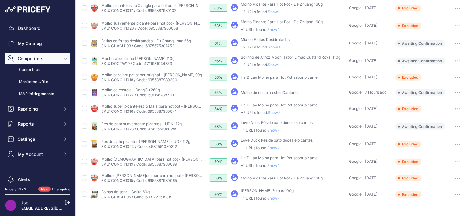
click at [272, 130] on span "Show" at bounding box center [274, 130] width 15 height 5
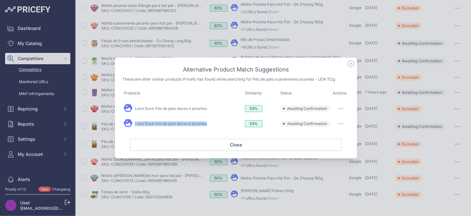
drag, startPoint x: 340, startPoint y: 109, endPoint x: 333, endPoint y: 118, distance: 11.4
click at [340, 109] on icon "button" at bounding box center [340, 108] width 5 height 1
click at [316, 138] on button "Exclude match" at bounding box center [328, 135] width 40 height 10
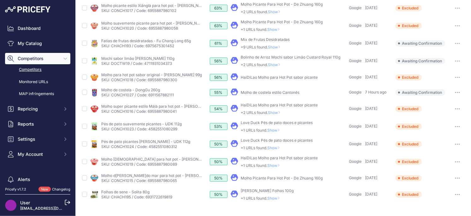
drag, startPoint x: 281, startPoint y: 132, endPoint x: 285, endPoint y: 130, distance: 4.7
click at [281, 132] on span "Show" at bounding box center [274, 130] width 15 height 5
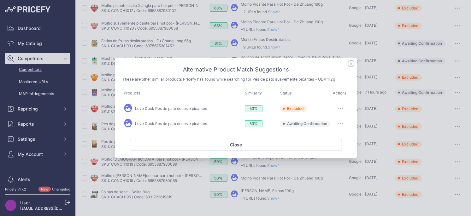
drag, startPoint x: 339, startPoint y: 123, endPoint x: 325, endPoint y: 144, distance: 25.3
click at [339, 123] on icon "button" at bounding box center [340, 123] width 5 height 1
click at [323, 148] on span "Exclude match" at bounding box center [326, 149] width 26 height 5
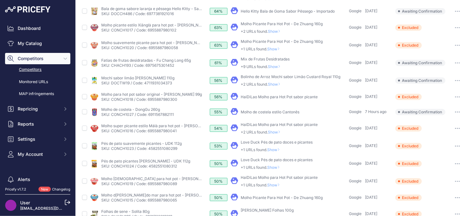
scroll to position [193, 0]
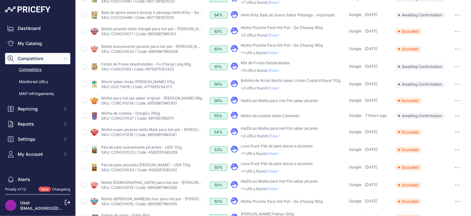
click at [276, 134] on span "Show" at bounding box center [275, 136] width 15 height 5
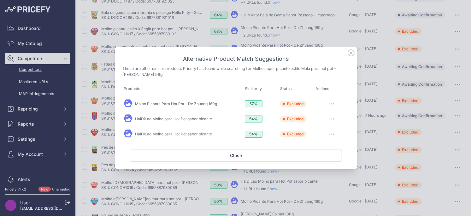
click at [350, 54] on icon at bounding box center [351, 53] width 6 height 6
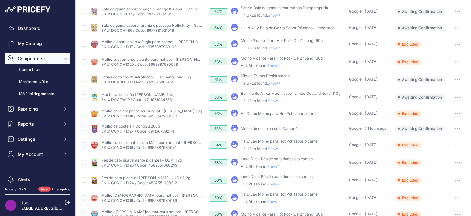
scroll to position [161, 0]
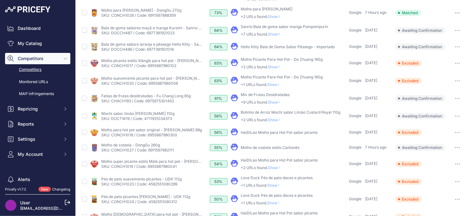
drag, startPoint x: 279, startPoint y: 168, endPoint x: 300, endPoint y: 96, distance: 75.2
click at [279, 168] on span "Show" at bounding box center [275, 167] width 15 height 5
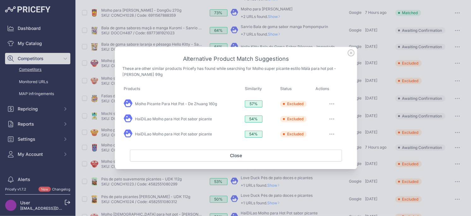
click at [351, 55] on icon at bounding box center [350, 52] width 7 height 7
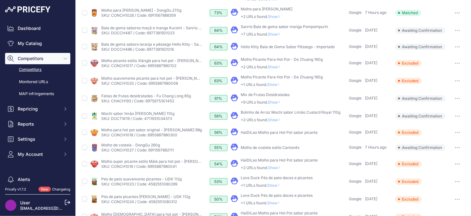
click at [451, 147] on button "button" at bounding box center [457, 147] width 13 height 9
click at [0, 0] on button "Exclude match" at bounding box center [0, 0] width 0 height 0
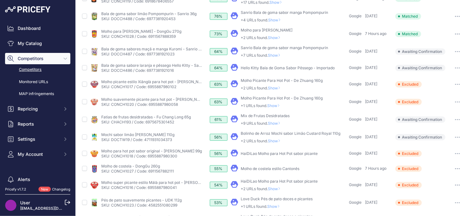
scroll to position [138, 0]
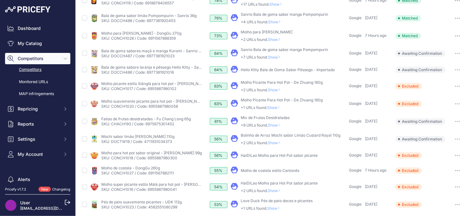
click at [277, 143] on span "Show" at bounding box center [275, 143] width 15 height 5
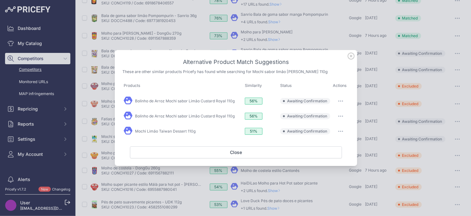
click at [351, 57] on icon at bounding box center [350, 56] width 7 height 7
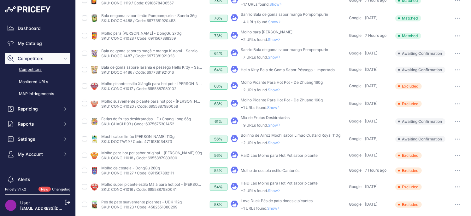
drag, startPoint x: 277, startPoint y: 142, endPoint x: 298, endPoint y: 126, distance: 25.4
click at [277, 142] on span "Show" at bounding box center [275, 143] width 15 height 5
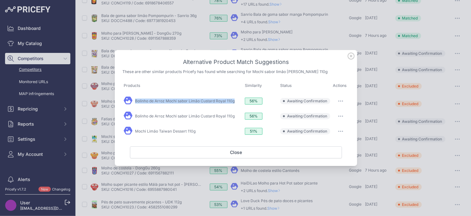
click at [341, 100] on button "button" at bounding box center [340, 101] width 13 height 9
click at [326, 113] on span "Match This" at bounding box center [323, 114] width 20 height 5
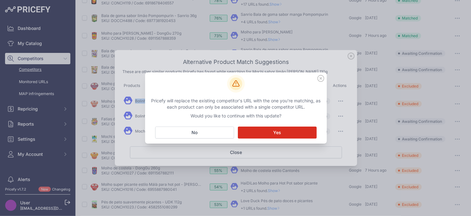
click at [262, 131] on button "Matching... Yes" at bounding box center [277, 133] width 79 height 12
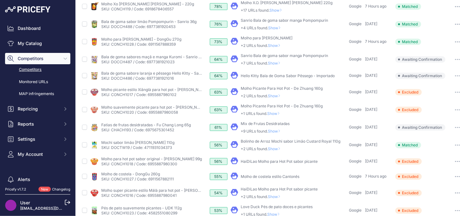
click at [272, 148] on span "Show" at bounding box center [275, 149] width 15 height 5
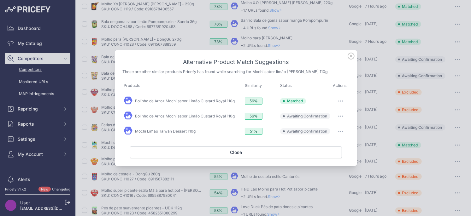
drag, startPoint x: 340, startPoint y: 117, endPoint x: 338, endPoint y: 125, distance: 8.8
click at [340, 117] on icon "button" at bounding box center [340, 116] width 1 height 1
click at [324, 144] on span "Exclude match" at bounding box center [326, 142] width 26 height 5
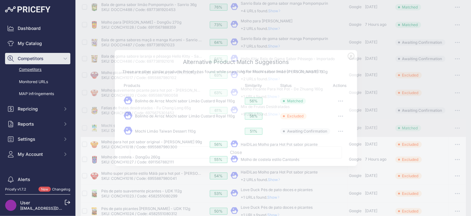
scroll to position [132, 0]
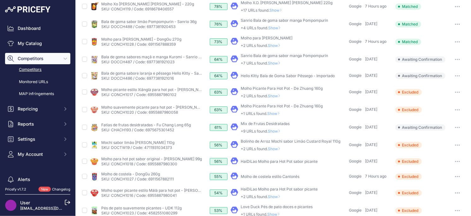
click at [280, 149] on icon at bounding box center [279, 149] width 3 height 4
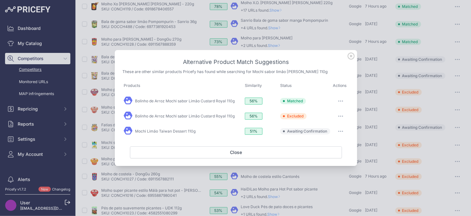
click at [341, 131] on icon "button" at bounding box center [340, 131] width 5 height 1
click at [313, 159] on span "Exclude match" at bounding box center [326, 157] width 26 height 5
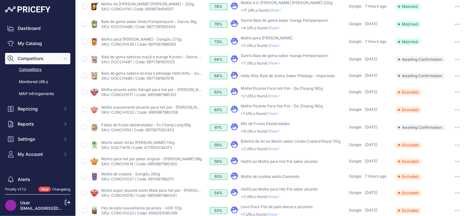
click at [278, 131] on span "Show" at bounding box center [275, 131] width 15 height 5
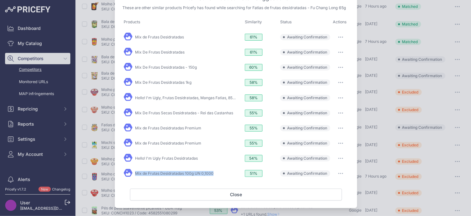
scroll to position [0, 0]
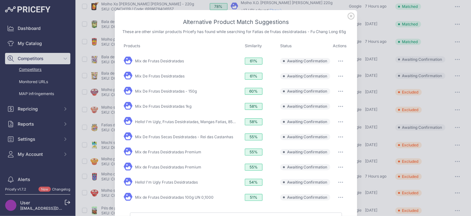
click at [350, 17] on icon at bounding box center [351, 16] width 6 height 6
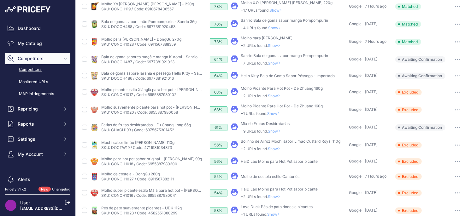
click at [280, 131] on span "Show" at bounding box center [275, 131] width 15 height 5
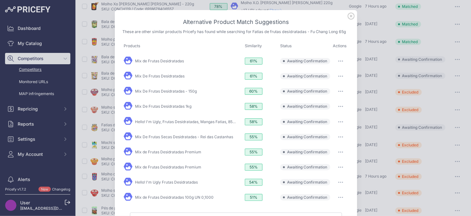
click at [352, 19] on icon at bounding box center [350, 16] width 7 height 7
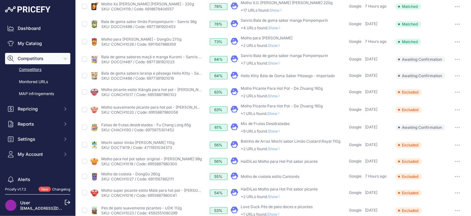
click at [280, 131] on span "Show" at bounding box center [275, 131] width 15 height 5
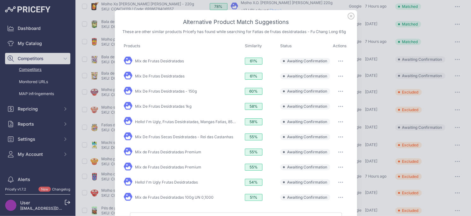
drag, startPoint x: 338, startPoint y: 61, endPoint x: 337, endPoint y: 66, distance: 5.5
click at [338, 61] on icon "button" at bounding box center [340, 61] width 5 height 1
click at [328, 87] on span "Exclude match" at bounding box center [326, 86] width 26 height 5
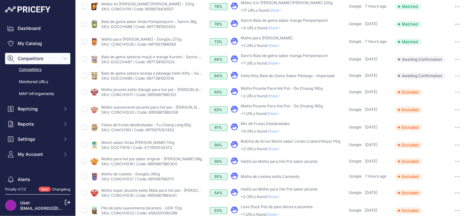
click at [278, 130] on span "Show" at bounding box center [275, 131] width 15 height 5
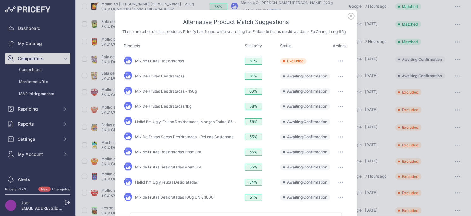
drag, startPoint x: 340, startPoint y: 74, endPoint x: 336, endPoint y: 80, distance: 6.8
click at [340, 74] on button "button" at bounding box center [340, 76] width 13 height 9
click at [322, 100] on span "Exclude match" at bounding box center [326, 102] width 26 height 5
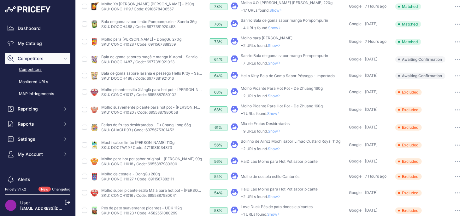
drag, startPoint x: 280, startPoint y: 132, endPoint x: 295, endPoint y: 105, distance: 30.7
click at [280, 132] on span "Show" at bounding box center [275, 131] width 15 height 5
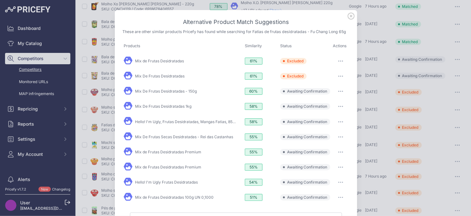
click at [344, 92] on button "button" at bounding box center [340, 91] width 13 height 9
click at [324, 117] on span "Exclude match" at bounding box center [326, 117] width 26 height 5
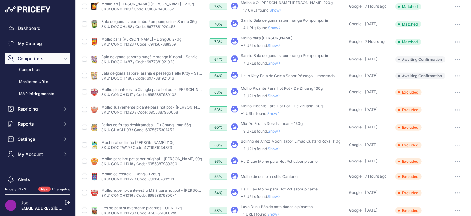
drag, startPoint x: 276, startPoint y: 134, endPoint x: 280, endPoint y: 127, distance: 7.5
click at [276, 133] on td "​ Pricefy will replace the existing competitor's URL with the one you're matchi…" at bounding box center [288, 128] width 118 height 18
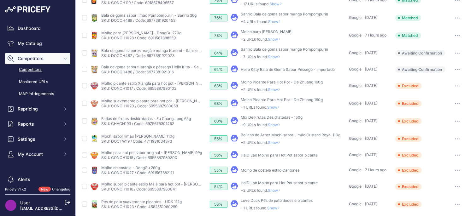
scroll to position [139, 0]
click at [278, 124] on span "Show" at bounding box center [275, 124] width 15 height 5
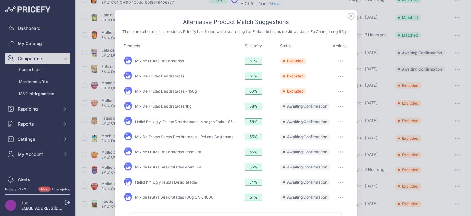
scroll to position [24, 0]
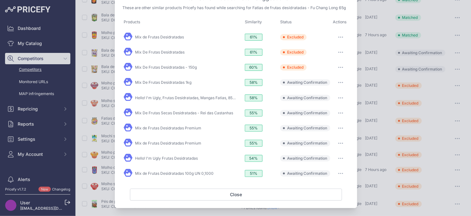
click at [345, 81] on button "button" at bounding box center [340, 82] width 13 height 9
click at [327, 108] on span "Exclude match" at bounding box center [326, 108] width 26 height 5
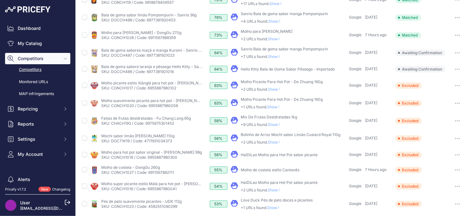
click at [271, 124] on span "Show" at bounding box center [275, 124] width 15 height 5
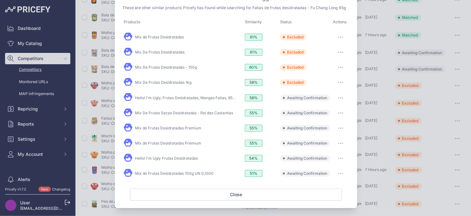
drag, startPoint x: 342, startPoint y: 96, endPoint x: 331, endPoint y: 116, distance: 23.0
click at [342, 97] on icon "button" at bounding box center [340, 97] width 5 height 1
click at [328, 120] on button "Exclude match" at bounding box center [328, 124] width 40 height 10
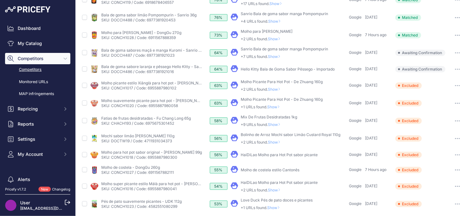
drag, startPoint x: 278, startPoint y: 124, endPoint x: 287, endPoint y: 123, distance: 9.3
click at [278, 124] on span "Show" at bounding box center [275, 124] width 15 height 5
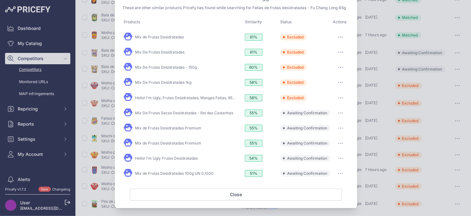
click at [343, 110] on button "button" at bounding box center [340, 113] width 13 height 9
click at [331, 134] on button "Exclude match" at bounding box center [328, 139] width 40 height 10
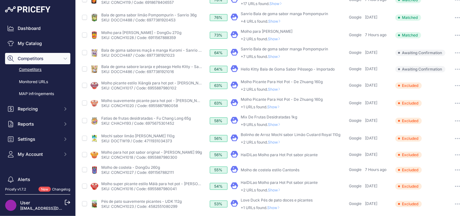
click at [277, 124] on span "Show" at bounding box center [275, 124] width 15 height 5
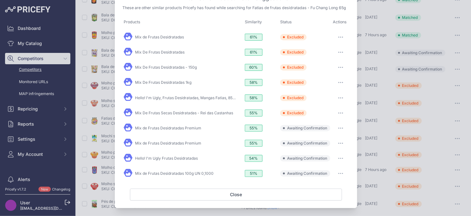
drag, startPoint x: 339, startPoint y: 128, endPoint x: 329, endPoint y: 152, distance: 26.5
click at [339, 128] on button "button" at bounding box center [340, 128] width 13 height 9
click at [327, 154] on span "Exclude match" at bounding box center [326, 154] width 26 height 5
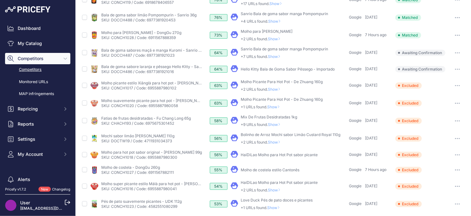
click at [279, 124] on span "Show" at bounding box center [275, 124] width 15 height 5
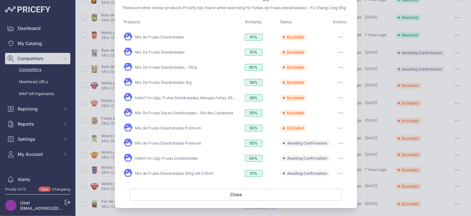
click at [343, 140] on button "button" at bounding box center [340, 143] width 13 height 9
click at [329, 165] on button "Exclude match" at bounding box center [328, 169] width 40 height 10
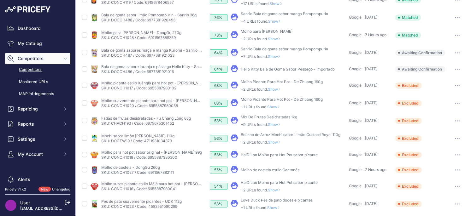
scroll to position [137, 0]
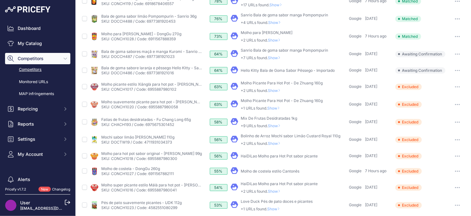
click at [276, 124] on span "Show" at bounding box center [275, 126] width 15 height 5
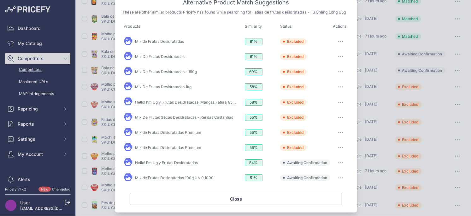
scroll to position [24, 0]
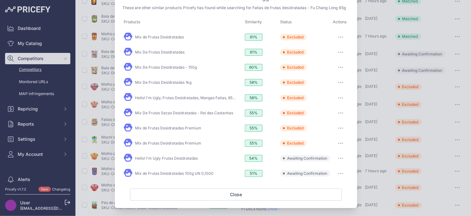
drag, startPoint x: 341, startPoint y: 158, endPoint x: 339, endPoint y: 166, distance: 8.0
click at [341, 158] on button "button" at bounding box center [340, 158] width 13 height 9
click at [330, 186] on button "Exclude match" at bounding box center [328, 184] width 40 height 10
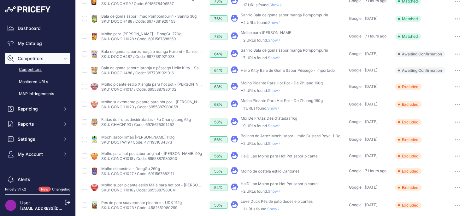
drag, startPoint x: 271, startPoint y: 124, endPoint x: 287, endPoint y: 120, distance: 17.3
click at [271, 124] on span "Show" at bounding box center [275, 126] width 15 height 5
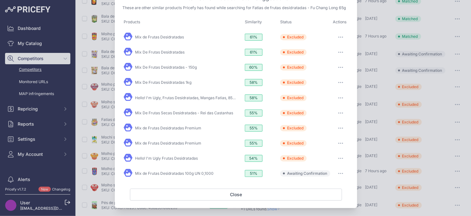
click at [339, 171] on button "button" at bounding box center [340, 173] width 13 height 9
click at [330, 199] on span "Exclude match" at bounding box center [326, 199] width 26 height 5
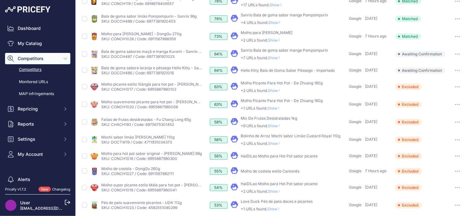
click at [280, 125] on icon at bounding box center [279, 126] width 3 height 4
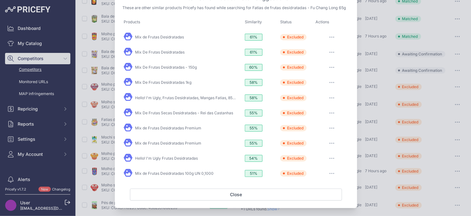
scroll to position [0, 0]
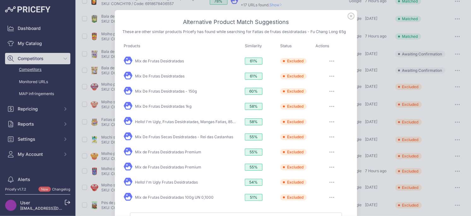
click at [351, 15] on icon at bounding box center [350, 16] width 7 height 7
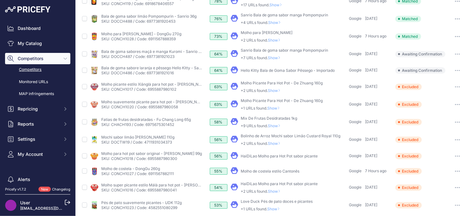
click at [272, 143] on span "Show" at bounding box center [275, 143] width 15 height 5
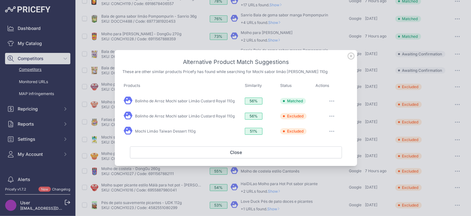
click at [353, 56] on icon at bounding box center [350, 56] width 7 height 7
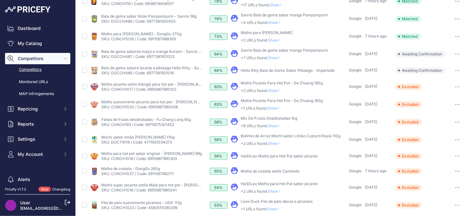
drag, startPoint x: 278, startPoint y: 127, endPoint x: 298, endPoint y: 104, distance: 30.6
click at [278, 127] on span "Show" at bounding box center [275, 126] width 15 height 5
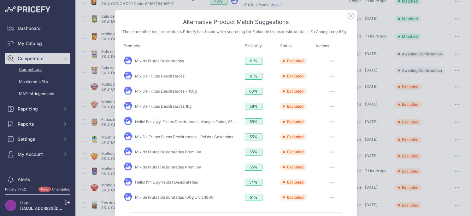
click at [350, 18] on icon at bounding box center [350, 16] width 7 height 7
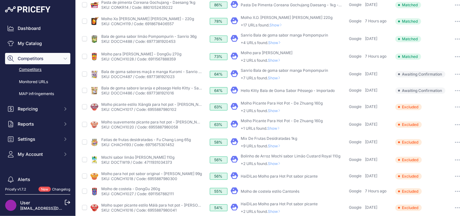
scroll to position [114, 0]
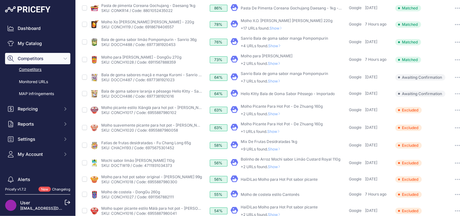
click at [278, 132] on span "Show" at bounding box center [274, 131] width 15 height 5
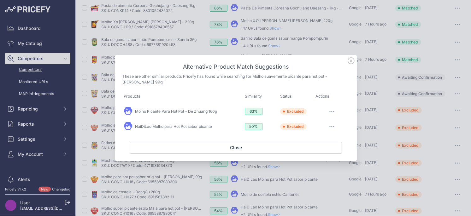
click at [350, 65] on div "Alternative Product Match Suggestions These are other similar products Pricefy …" at bounding box center [236, 108] width 242 height 107
drag, startPoint x: 351, startPoint y: 62, endPoint x: 349, endPoint y: 92, distance: 30.0
click at [351, 62] on icon at bounding box center [350, 60] width 7 height 7
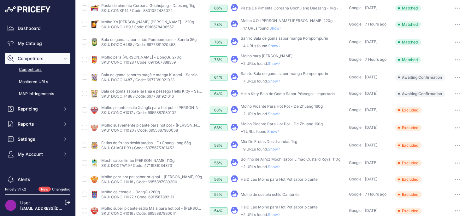
click at [271, 114] on span "Show" at bounding box center [275, 114] width 15 height 5
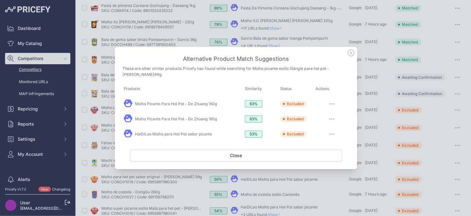
click at [350, 55] on icon at bounding box center [350, 52] width 7 height 7
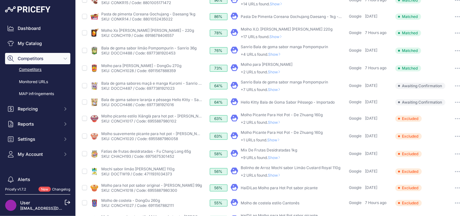
scroll to position [98, 0]
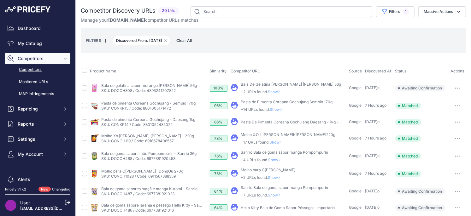
scroll to position [98, 0]
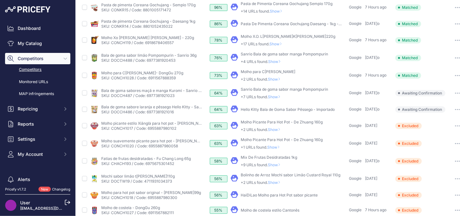
drag, startPoint x: 459, startPoint y: 110, endPoint x: 445, endPoint y: 119, distance: 16.9
click at [459, 110] on button "button" at bounding box center [457, 109] width 13 height 9
click at [440, 131] on button "Exclude match" at bounding box center [439, 133] width 52 height 10
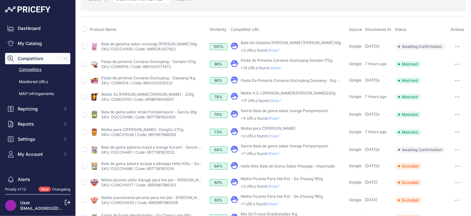
scroll to position [38, 0]
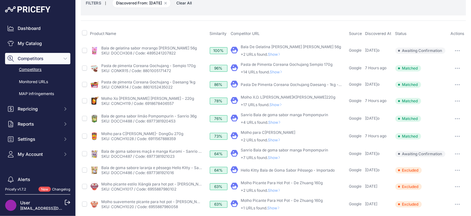
click at [275, 157] on span "Show" at bounding box center [275, 157] width 15 height 5
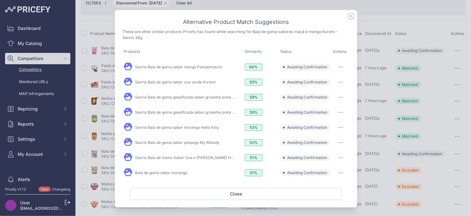
click at [349, 16] on icon at bounding box center [350, 16] width 7 height 7
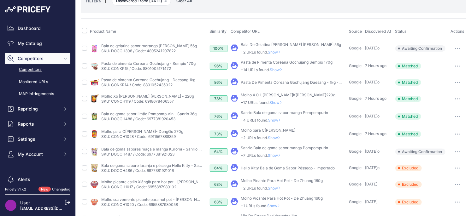
scroll to position [72, 0]
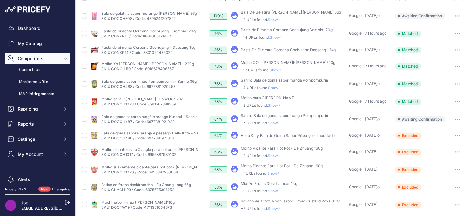
click at [274, 124] on span "Show" at bounding box center [275, 123] width 15 height 5
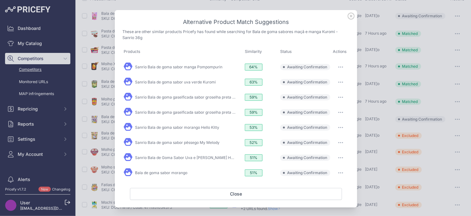
drag, startPoint x: 340, startPoint y: 67, endPoint x: 338, endPoint y: 72, distance: 6.4
click at [340, 67] on icon "button" at bounding box center [340, 67] width 5 height 1
click at [322, 92] on span "Exclude match" at bounding box center [326, 92] width 26 height 5
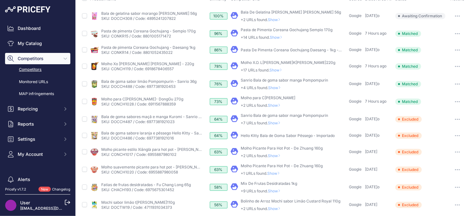
click at [278, 123] on span "Show" at bounding box center [275, 123] width 15 height 5
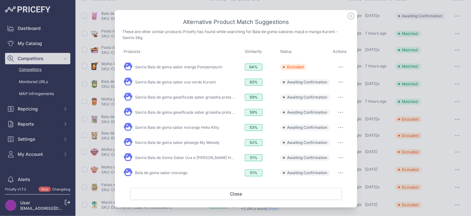
drag, startPoint x: 342, startPoint y: 80, endPoint x: 334, endPoint y: 95, distance: 16.8
click at [342, 81] on button "button" at bounding box center [340, 82] width 13 height 9
click at [324, 109] on span "Exclude match" at bounding box center [326, 108] width 26 height 5
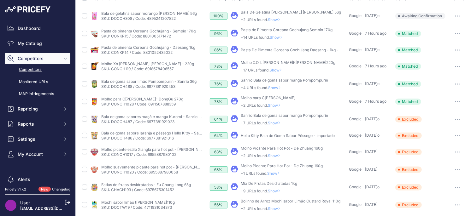
click at [280, 104] on span "Show" at bounding box center [275, 105] width 15 height 5
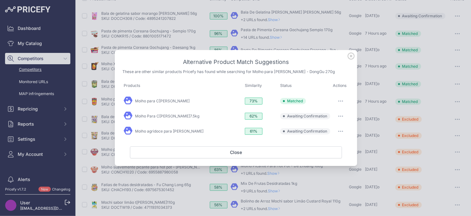
click at [351, 55] on icon at bounding box center [351, 56] width 6 height 6
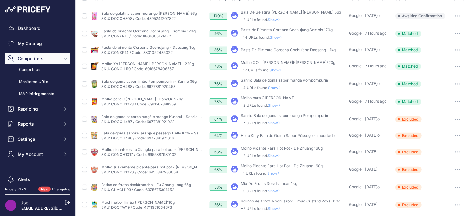
drag, startPoint x: 459, startPoint y: 101, endPoint x: 429, endPoint y: 117, distance: 34.1
click at [459, 101] on icon "button" at bounding box center [457, 101] width 5 height 1
click at [0, 0] on button "Unmatch" at bounding box center [0, 0] width 0 height 0
click at [276, 105] on span "Show" at bounding box center [275, 105] width 15 height 5
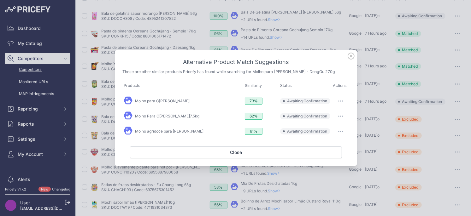
click at [340, 100] on button "button" at bounding box center [340, 101] width 13 height 9
click at [326, 126] on span "Exclude match" at bounding box center [326, 127] width 26 height 5
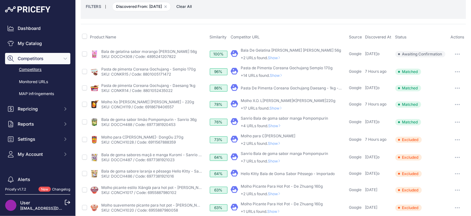
scroll to position [33, 0]
click at [274, 126] on span "Show" at bounding box center [275, 126] width 15 height 5
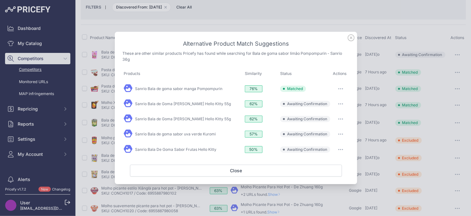
click at [350, 39] on icon at bounding box center [351, 38] width 6 height 6
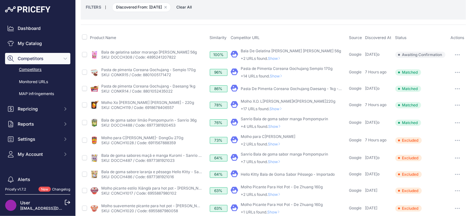
drag, startPoint x: 278, startPoint y: 127, endPoint x: 275, endPoint y: 124, distance: 4.0
click at [277, 127] on span "Show" at bounding box center [275, 126] width 15 height 5
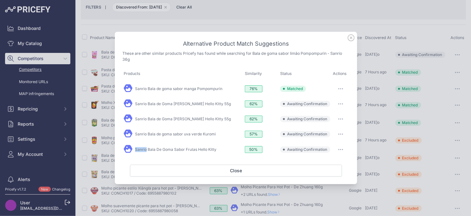
click at [198, 146] on div "Sanrio Bala De Goma Sabor Frutas Hello Kitty" at bounding box center [183, 150] width 119 height 10
drag, startPoint x: 348, startPoint y: 39, endPoint x: 344, endPoint y: 41, distance: 5.0
click at [348, 39] on icon at bounding box center [350, 37] width 7 height 7
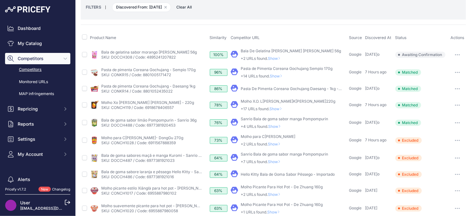
drag, startPoint x: 460, startPoint y: 124, endPoint x: 452, endPoint y: 127, distance: 8.5
click at [460, 124] on button "button" at bounding box center [457, 123] width 13 height 9
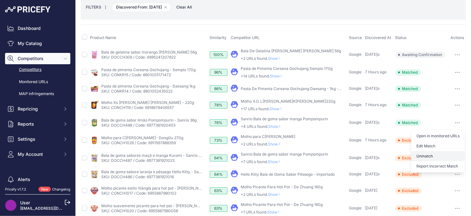
scroll to position [35, 0]
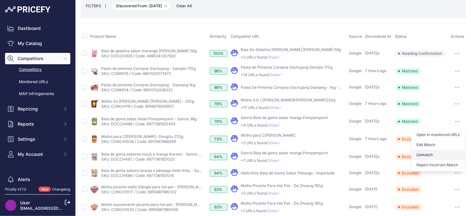
click at [0, 0] on button "Unmatch" at bounding box center [0, 0] width 0 height 0
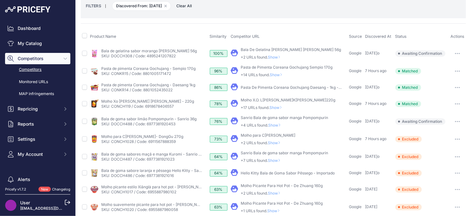
drag, startPoint x: 275, startPoint y: 125, endPoint x: 279, endPoint y: 125, distance: 4.5
click at [275, 125] on span "Show" at bounding box center [275, 125] width 15 height 5
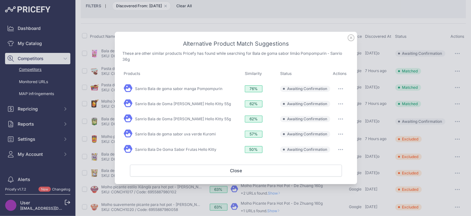
click at [341, 90] on icon "button" at bounding box center [340, 88] width 5 height 1
click at [325, 117] on span "Exclude match" at bounding box center [326, 114] width 26 height 5
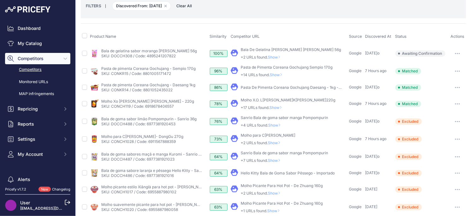
click at [279, 106] on span "Show" at bounding box center [276, 107] width 15 height 5
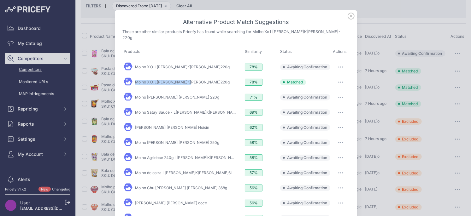
click at [339, 78] on button "button" at bounding box center [340, 82] width 13 height 9
click at [318, 131] on span "Unmatch" at bounding box center [321, 133] width 16 height 5
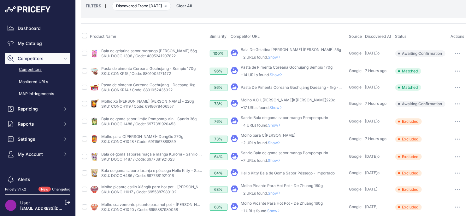
click at [281, 108] on span "Show" at bounding box center [276, 107] width 15 height 5
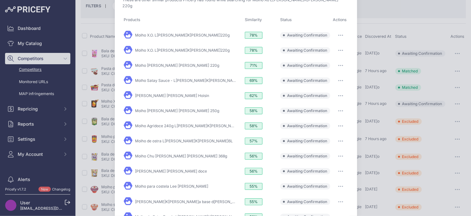
scroll to position [0, 0]
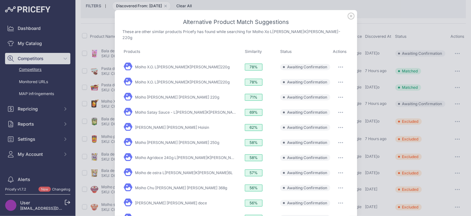
click at [351, 15] on icon at bounding box center [350, 16] width 7 height 7
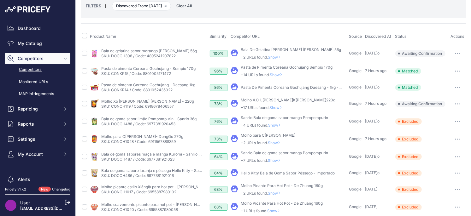
click at [281, 109] on span "Show" at bounding box center [276, 107] width 15 height 5
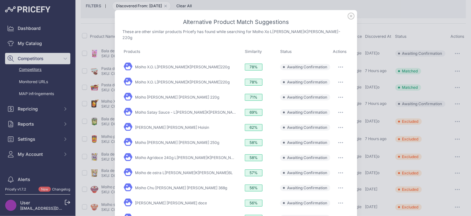
click at [342, 63] on button "button" at bounding box center [340, 67] width 13 height 9
click at [333, 90] on span "Exclude match" at bounding box center [326, 92] width 26 height 5
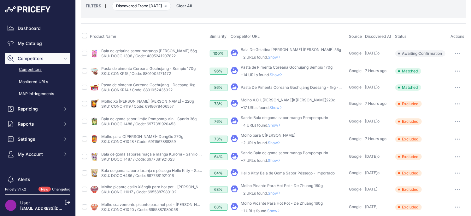
click at [460, 86] on button "button" at bounding box center [457, 87] width 13 height 9
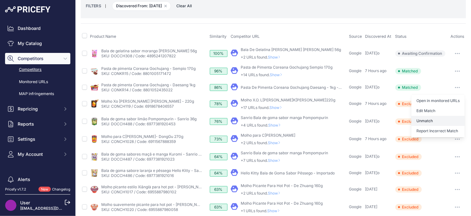
click at [0, 0] on button "Unmatch" at bounding box center [0, 0] width 0 height 0
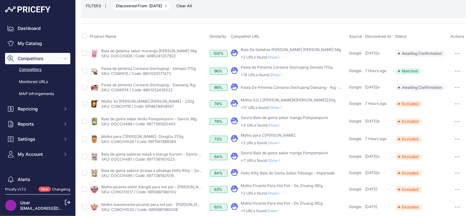
click at [461, 86] on button "button" at bounding box center [457, 87] width 13 height 9
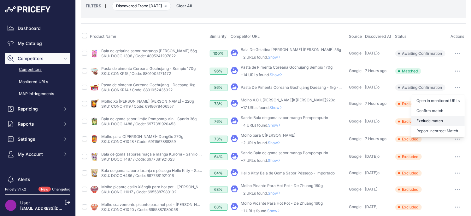
click at [0, 0] on button "Exclude match" at bounding box center [0, 0] width 0 height 0
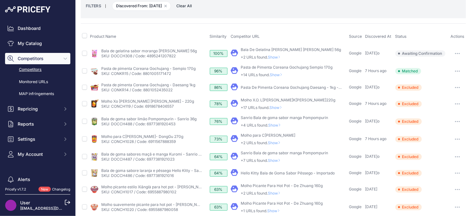
click at [283, 72] on p "+14 URLs found. Show" at bounding box center [286, 74] width 92 height 5
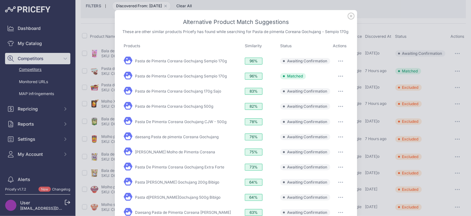
click at [351, 16] on icon at bounding box center [351, 16] width 6 height 6
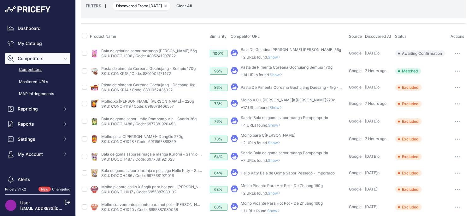
click at [280, 75] on span "Show" at bounding box center [276, 74] width 15 height 5
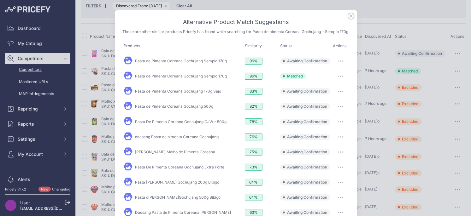
click at [351, 16] on icon at bounding box center [351, 16] width 6 height 6
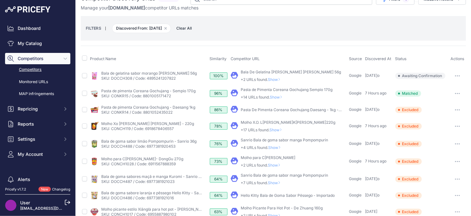
scroll to position [6, 0]
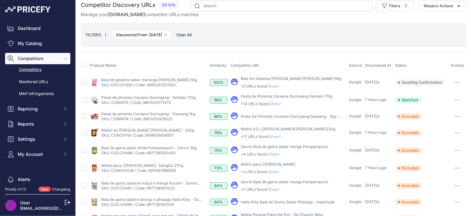
click at [273, 85] on span "Show" at bounding box center [275, 86] width 15 height 5
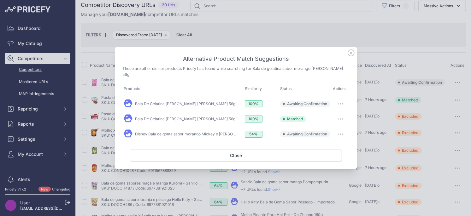
click at [349, 56] on icon at bounding box center [350, 52] width 7 height 7
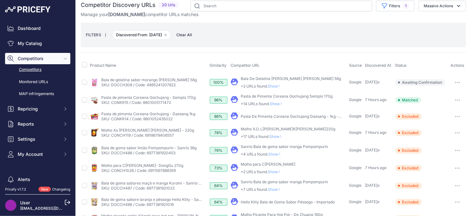
click at [277, 88] on span "Show" at bounding box center [275, 86] width 15 height 5
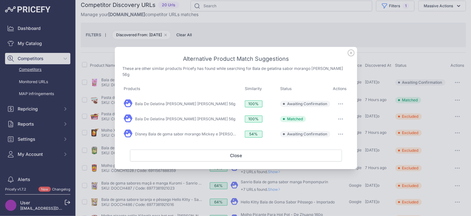
click at [340, 102] on button "button" at bounding box center [340, 104] width 13 height 9
click at [323, 127] on span "Exclude match" at bounding box center [326, 129] width 26 height 5
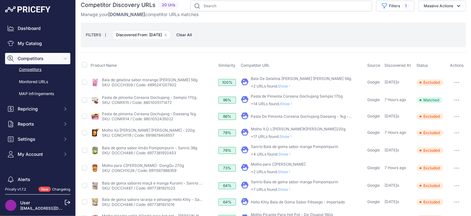
click at [287, 86] on span "Show" at bounding box center [285, 86] width 15 height 5
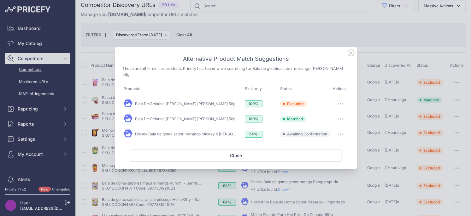
click at [341, 134] on icon "button" at bounding box center [340, 134] width 5 height 1
click at [322, 158] on span "Exclude match" at bounding box center [326, 160] width 26 height 5
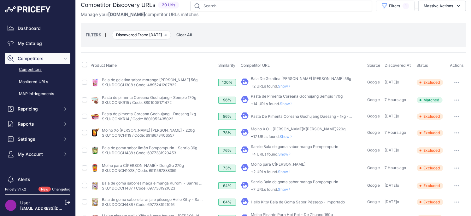
click at [171, 37] on span "Discovered From: [DATE]0 Remove filter option" at bounding box center [141, 34] width 59 height 9
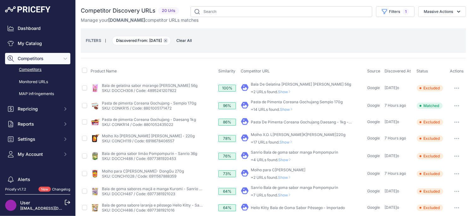
click at [166, 41] on icon "button" at bounding box center [166, 41] width 2 height 2
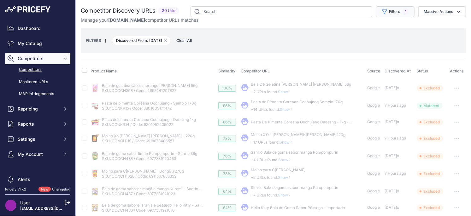
click at [384, 9] on icon "button" at bounding box center [384, 12] width 6 height 6
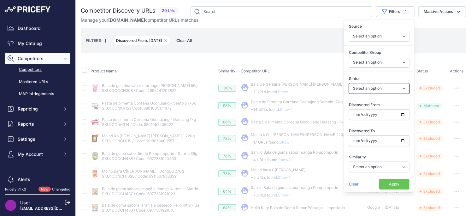
click at [385, 90] on select "Select an option Only Matched Only Not Matched" at bounding box center [379, 88] width 61 height 11
select select "0"
select select
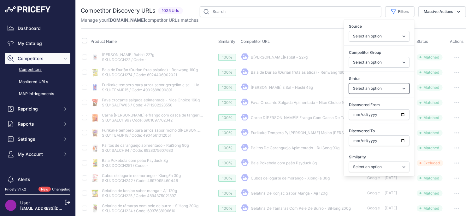
select select "0"
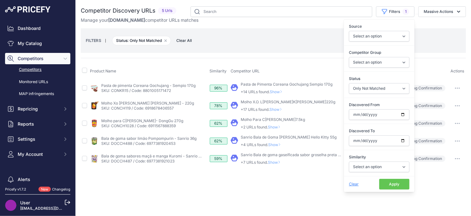
click at [240, 43] on div "FILTERS | Status: Only Not Matched Remove filter option Clear All" at bounding box center [273, 40] width 375 height 17
